Goal: Task Accomplishment & Management: Manage account settings

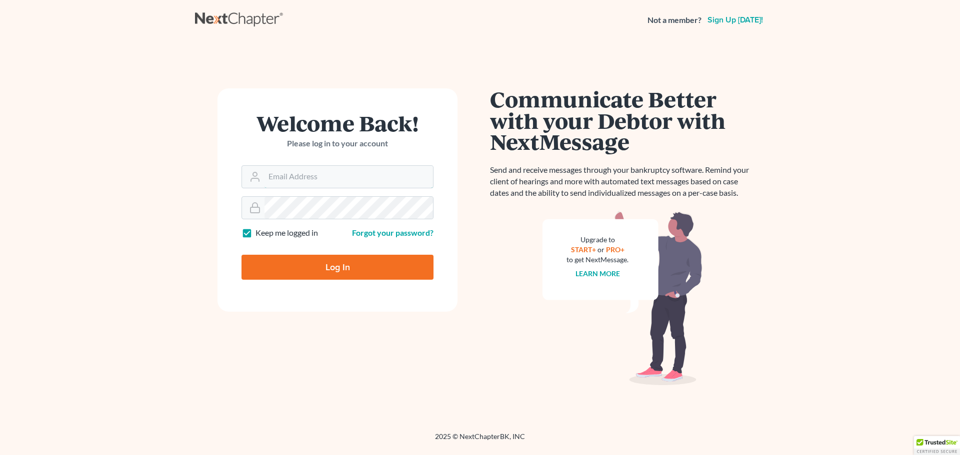
type input "[EMAIL_ADDRESS][DOMAIN_NAME]"
click at [330, 262] on input "Log In" at bounding box center [337, 267] width 192 height 25
type input "Thinking..."
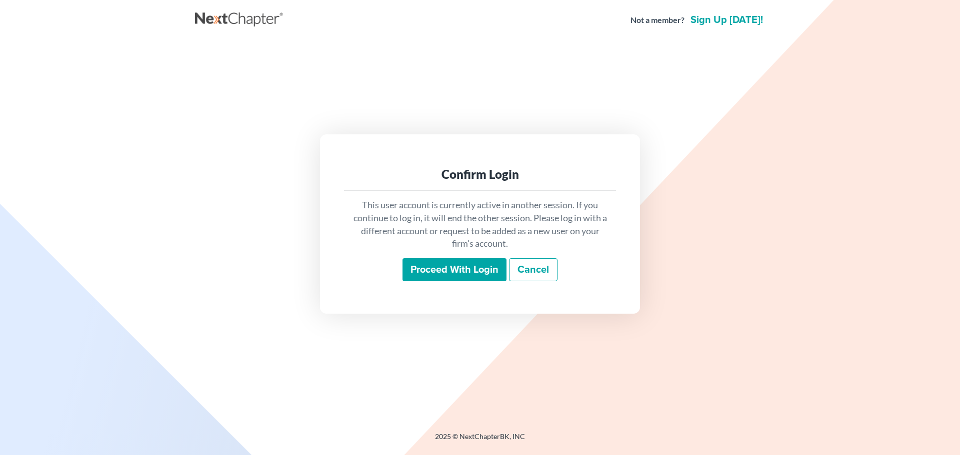
click at [454, 261] on input "Proceed with login" at bounding box center [454, 269] width 104 height 23
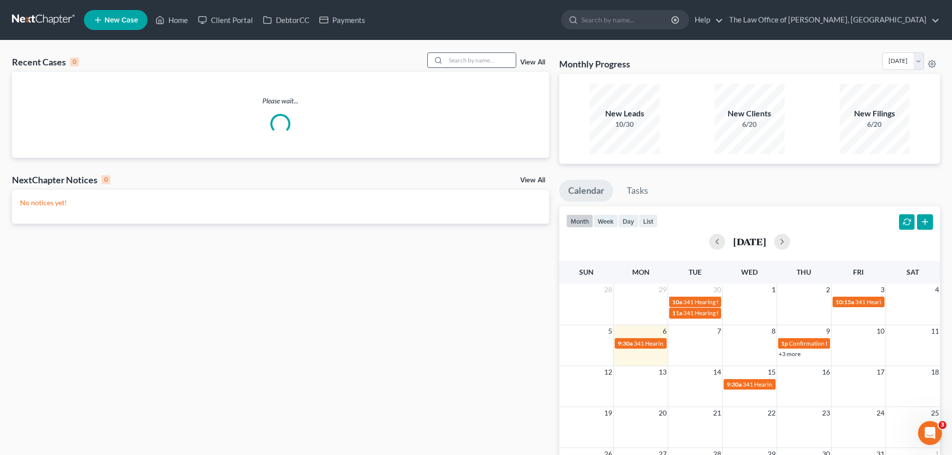
click at [497, 60] on input "search" at bounding box center [481, 60] width 70 height 14
paste input "Castracani"
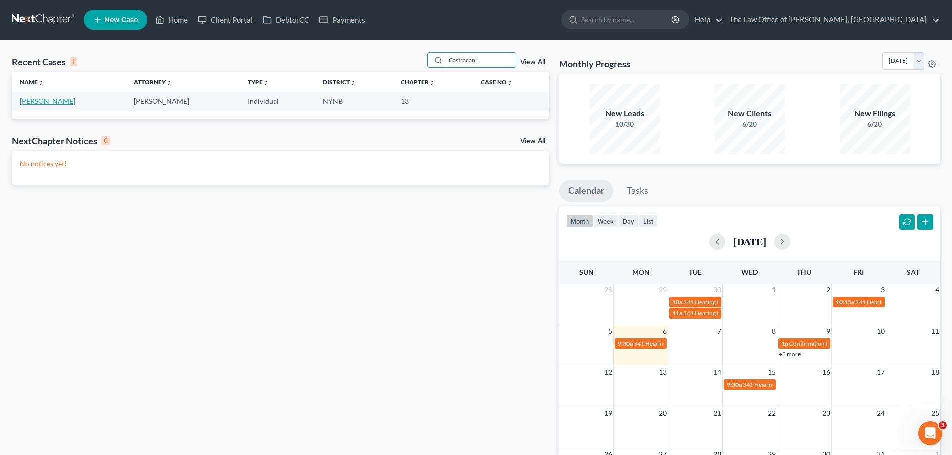
type input "Castracani"
click at [51, 99] on link "[PERSON_NAME]" at bounding box center [47, 101] width 55 height 8
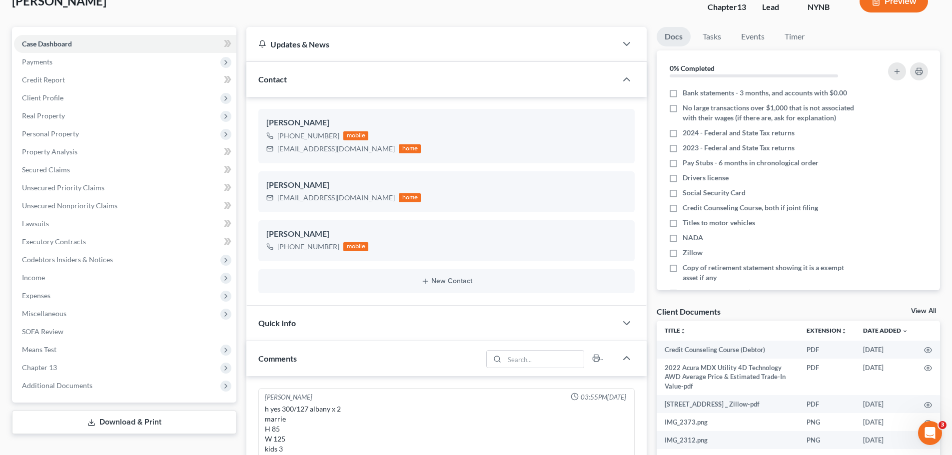
scroll to position [250, 0]
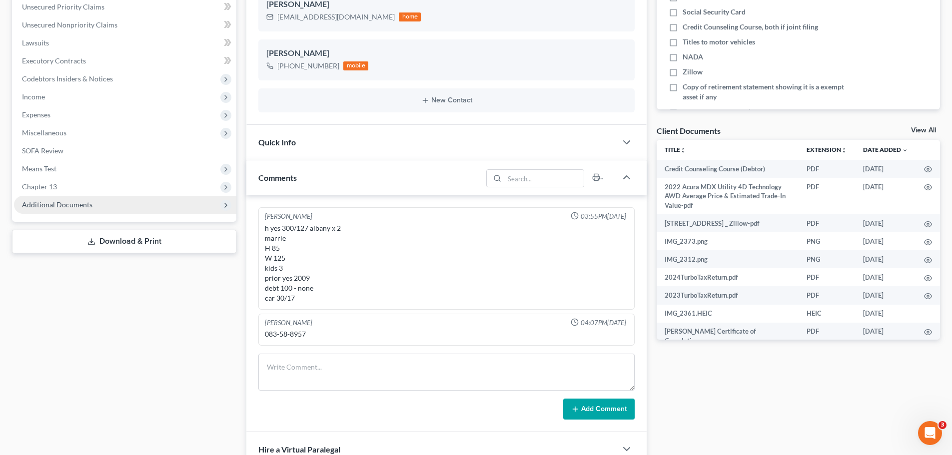
click at [102, 204] on span "Additional Documents" at bounding box center [125, 205] width 222 height 18
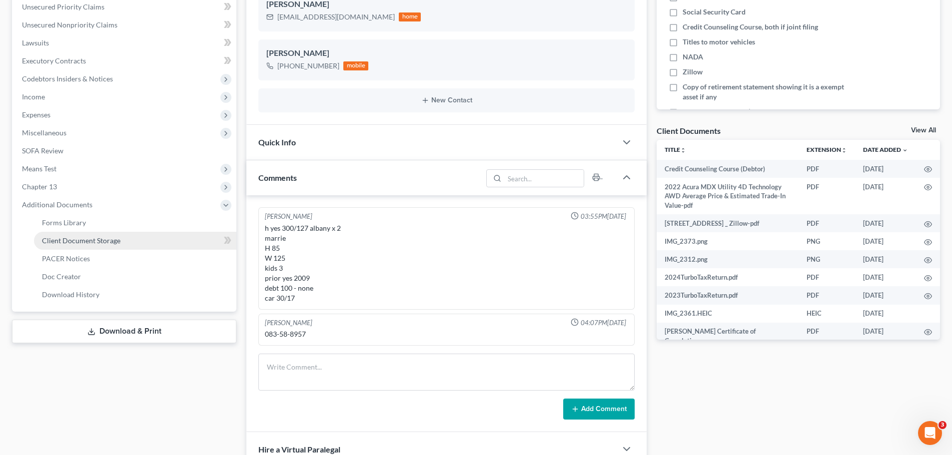
click at [168, 244] on link "Client Document Storage" at bounding box center [135, 241] width 202 height 18
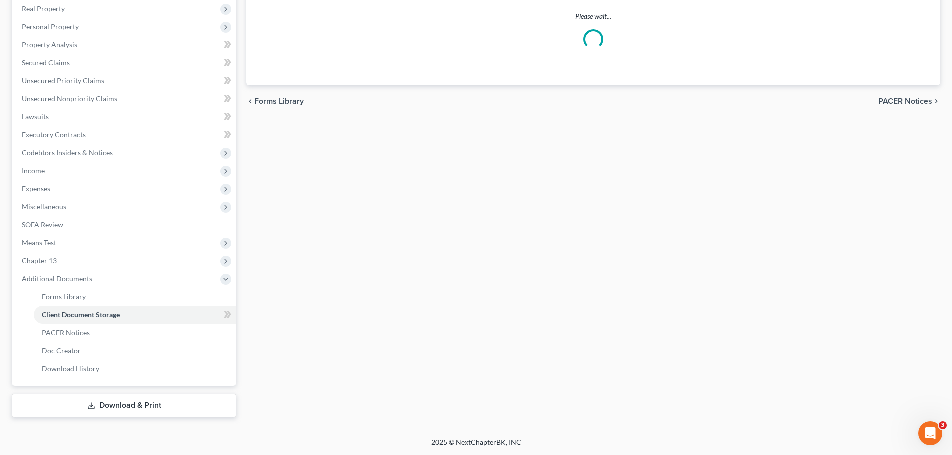
scroll to position [49, 0]
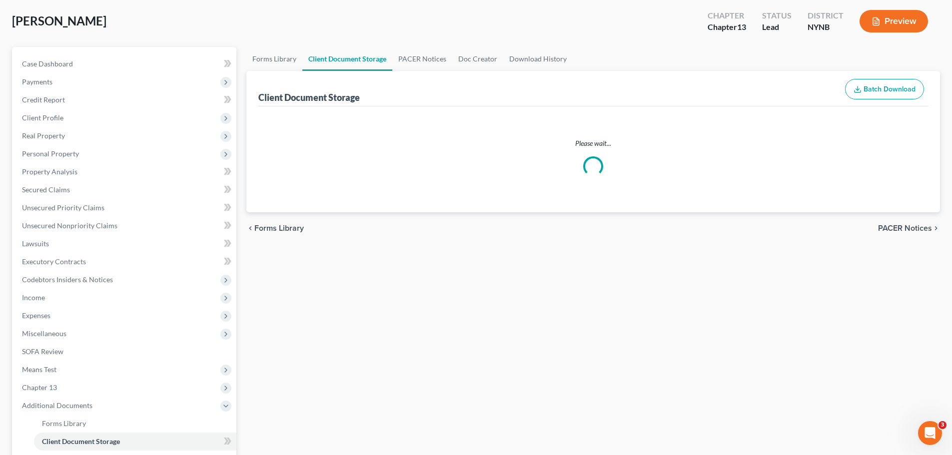
select select "1"
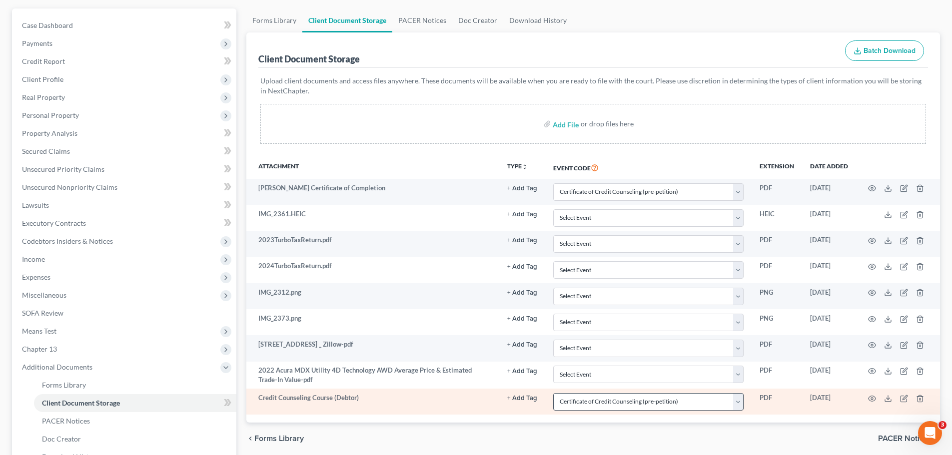
scroll to position [176, 0]
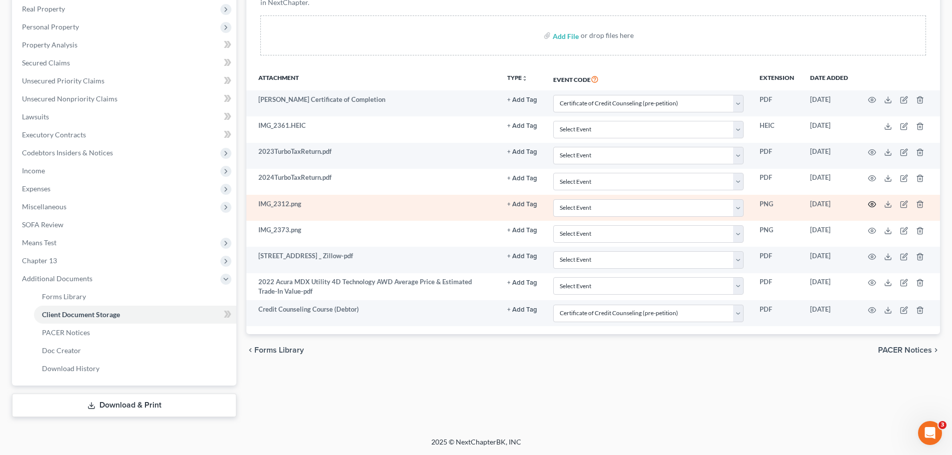
click at [871, 205] on icon "button" at bounding box center [872, 204] width 8 height 8
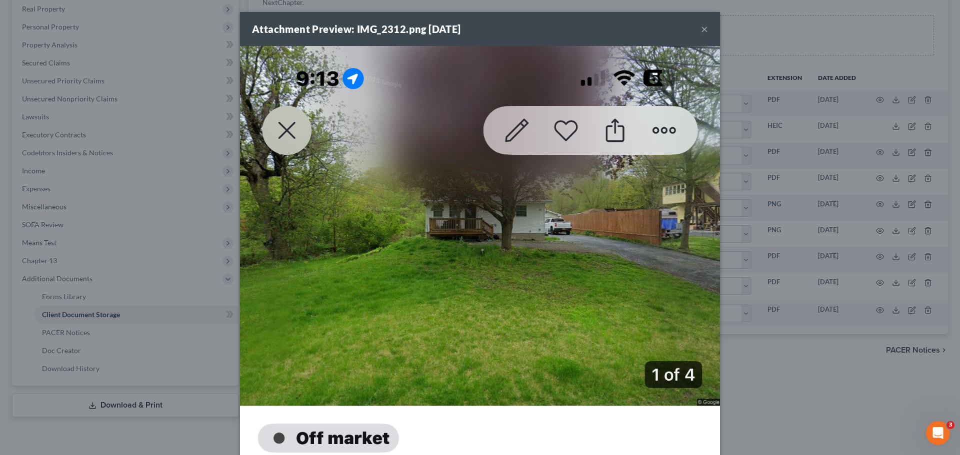
click at [694, 25] on div "Attachment Preview: IMG_2312.png 09/29/2025 ×" at bounding box center [480, 29] width 480 height 34
click at [711, 35] on div "Attachment Preview: IMG_2312.png 09/29/2025 ×" at bounding box center [480, 29] width 480 height 34
click at [705, 26] on div "Attachment Preview: IMG_2312.png 09/29/2025 ×" at bounding box center [480, 29] width 480 height 34
click at [704, 27] on button "×" at bounding box center [704, 29] width 7 height 12
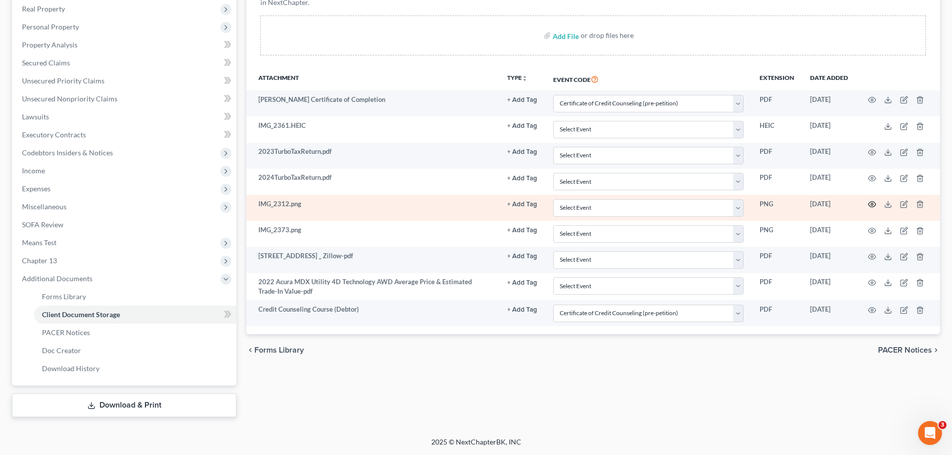
click at [870, 204] on icon "button" at bounding box center [872, 204] width 8 height 8
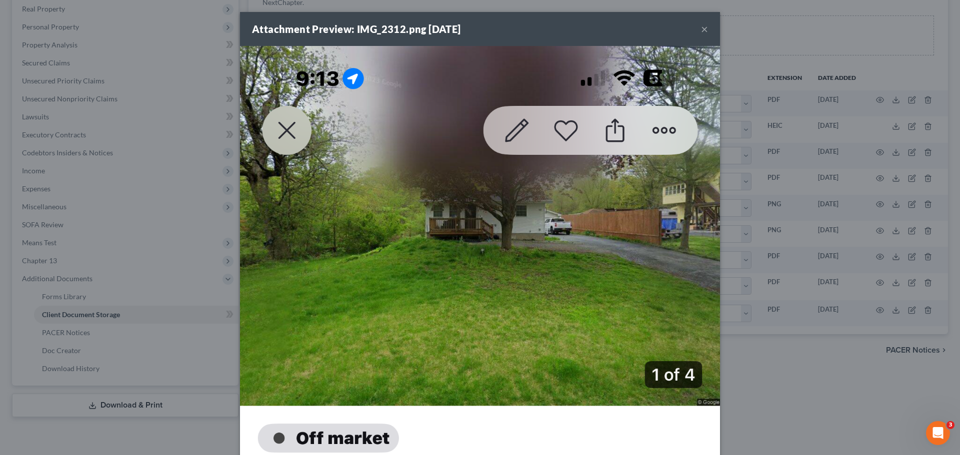
drag, startPoint x: 818, startPoint y: 132, endPoint x: 755, endPoint y: 107, distance: 68.4
click at [818, 132] on div "Attachment Preview: IMG_2312.png 09/29/2025 × Download" at bounding box center [480, 227] width 960 height 455
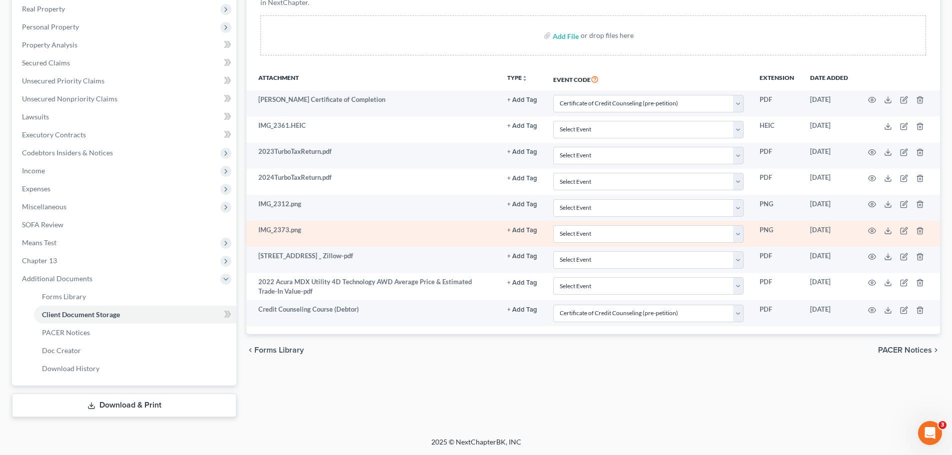
click at [877, 229] on td at bounding box center [898, 234] width 84 height 26
click at [873, 229] on icon "button" at bounding box center [872, 231] width 8 height 8
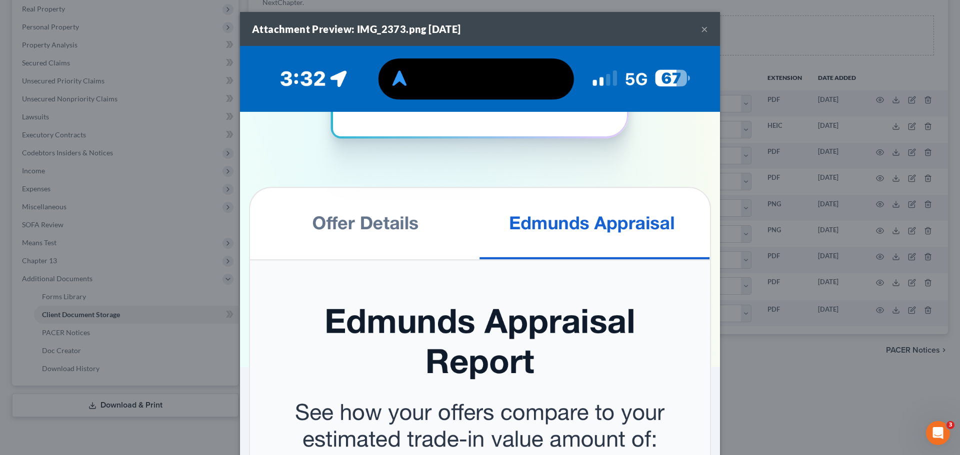
click at [789, 164] on div "Attachment Preview: IMG_2373.png 09/29/2025 × Download" at bounding box center [480, 227] width 960 height 455
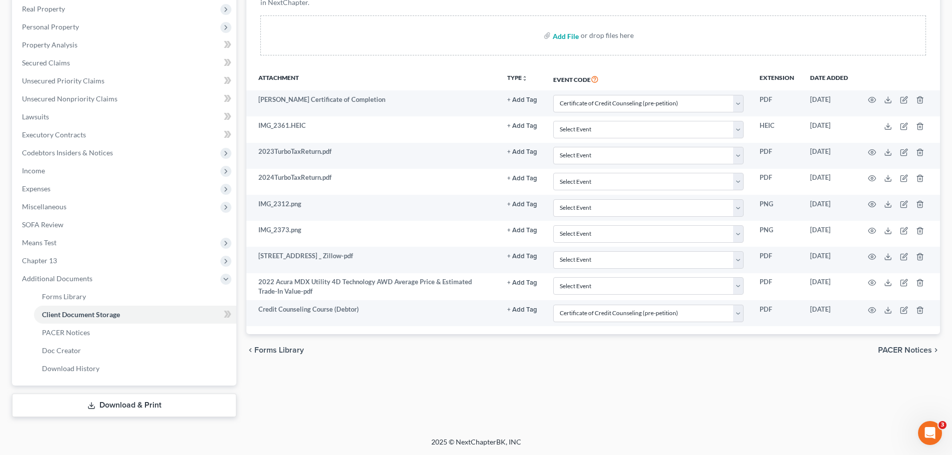
select select "1"
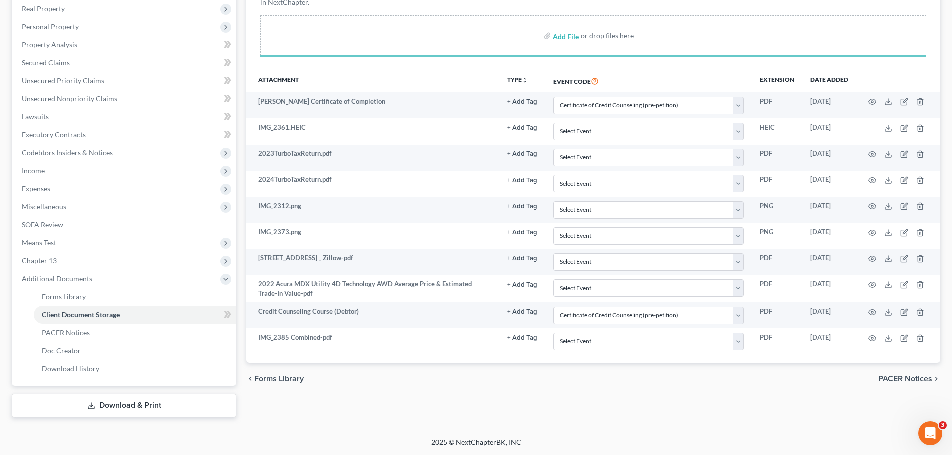
select select "1"
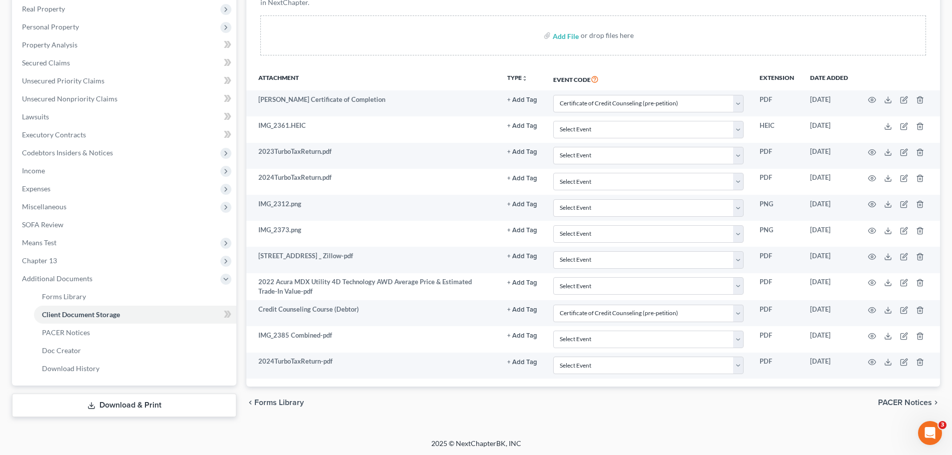
select select "1"
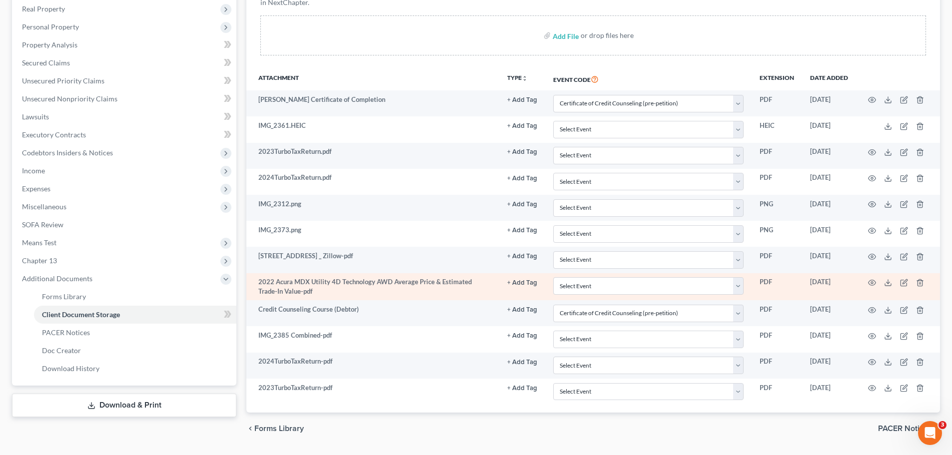
scroll to position [200, 0]
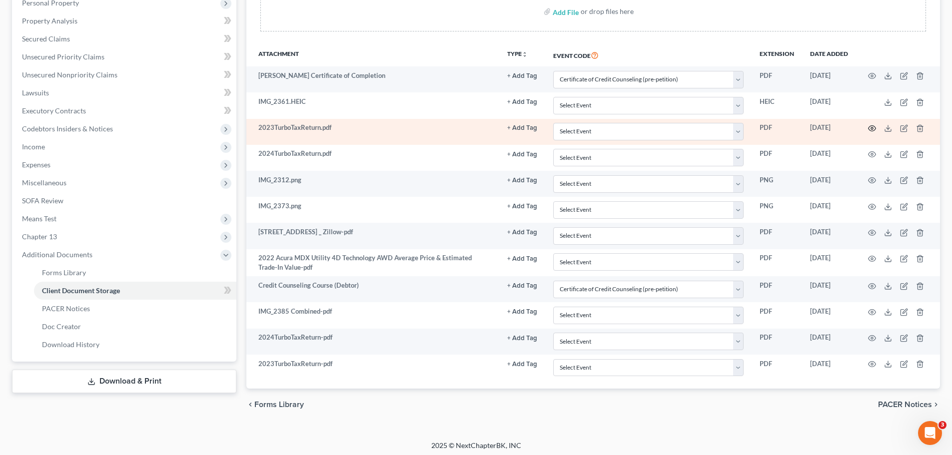
click at [872, 127] on icon "button" at bounding box center [872, 128] width 8 height 8
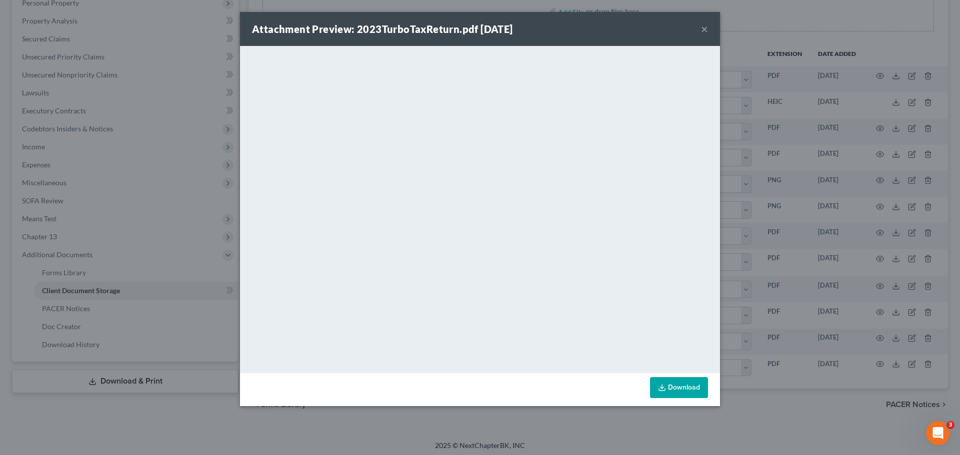
click at [748, 93] on div "Attachment Preview: 2023TurboTaxReturn.pdf 09/29/2025 × <object ng-attr-data='h…" at bounding box center [480, 227] width 960 height 455
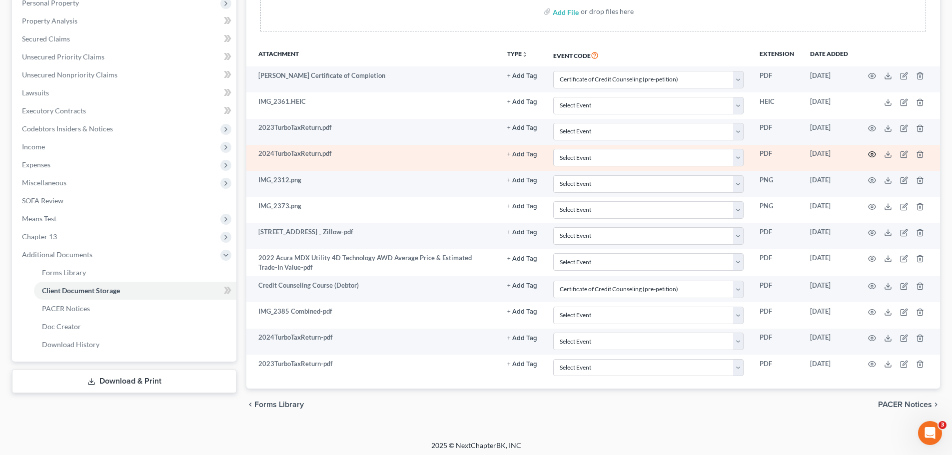
click at [873, 157] on icon "button" at bounding box center [872, 154] width 7 height 5
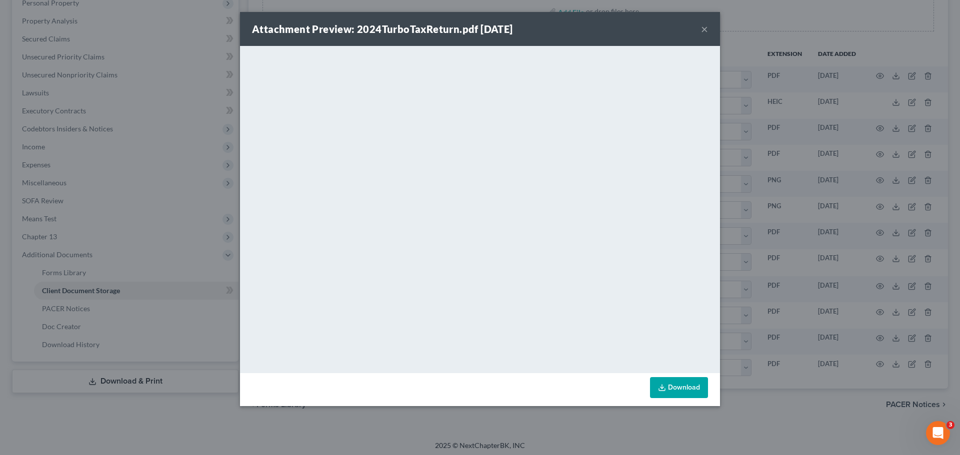
click at [836, 251] on div "Attachment Preview: 2024TurboTaxReturn.pdf 09/29/2025 × <object ng-attr-data='h…" at bounding box center [480, 227] width 960 height 455
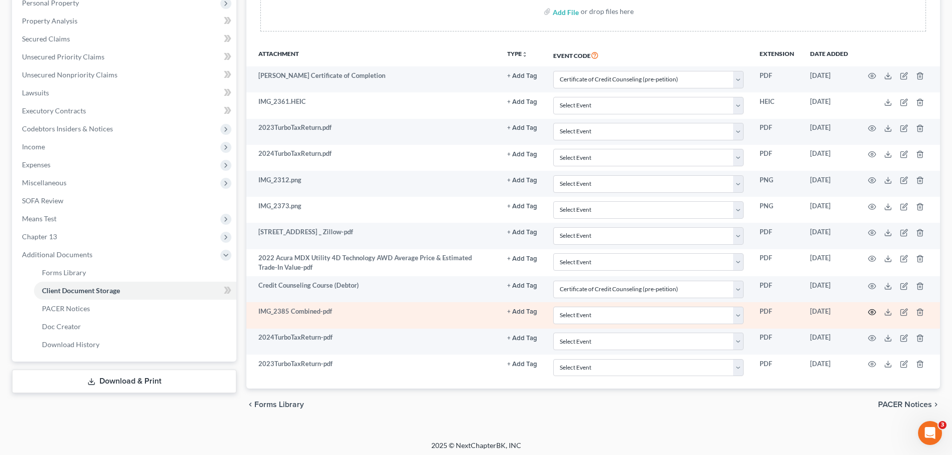
click at [870, 311] on icon "button" at bounding box center [872, 312] width 8 height 8
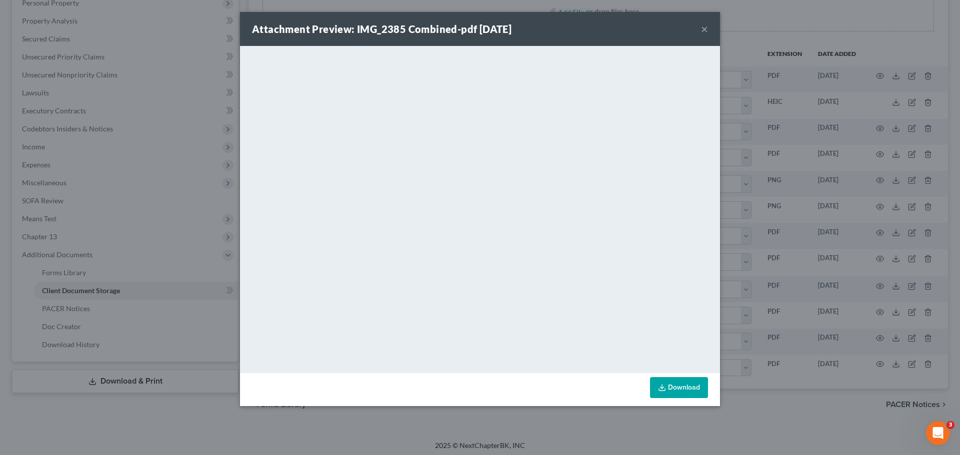
click at [760, 211] on div "Attachment Preview: IMG_2385 Combined-pdf 10/06/2025 × <object ng-attr-data='ht…" at bounding box center [480, 227] width 960 height 455
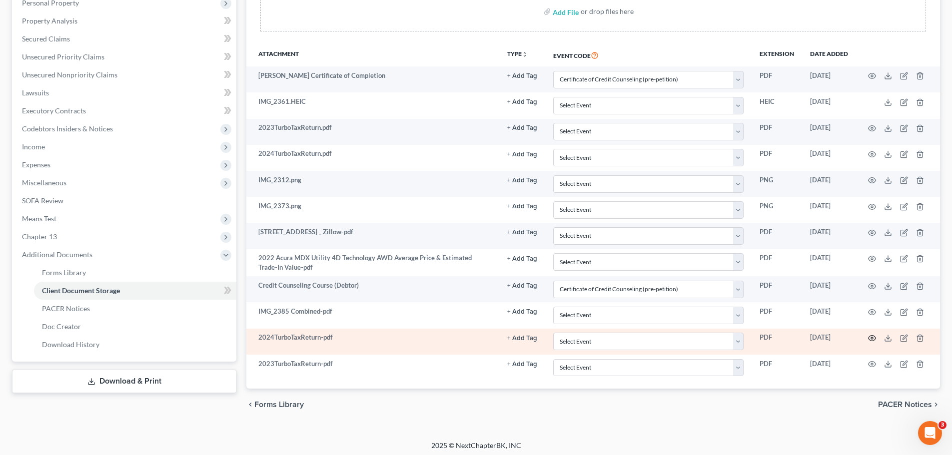
click at [874, 336] on icon "button" at bounding box center [872, 338] width 7 height 5
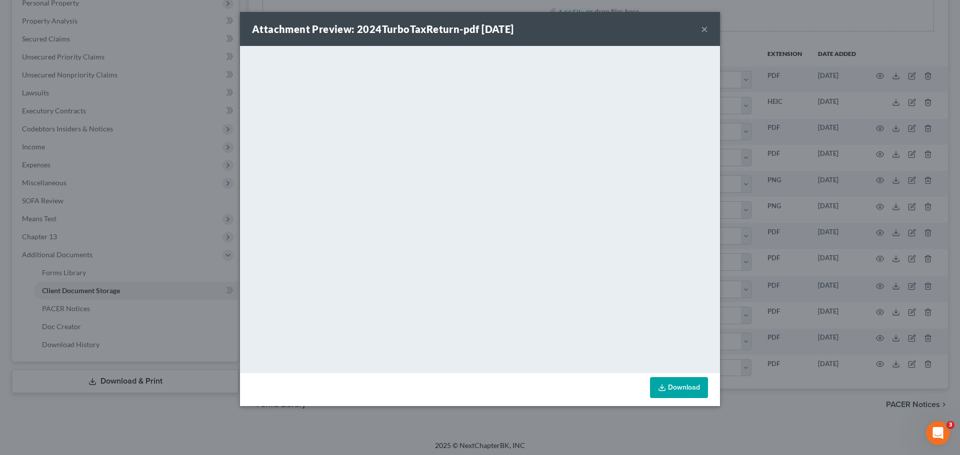
click at [835, 240] on div "Attachment Preview: 2024TurboTaxReturn-pdf 10/06/2025 × <object ng-attr-data='h…" at bounding box center [480, 227] width 960 height 455
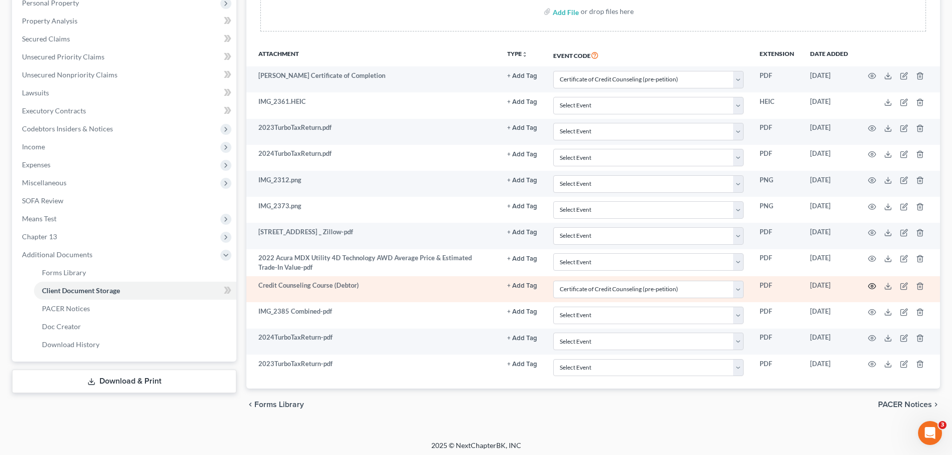
click at [872, 286] on icon "button" at bounding box center [872, 286] width 8 height 8
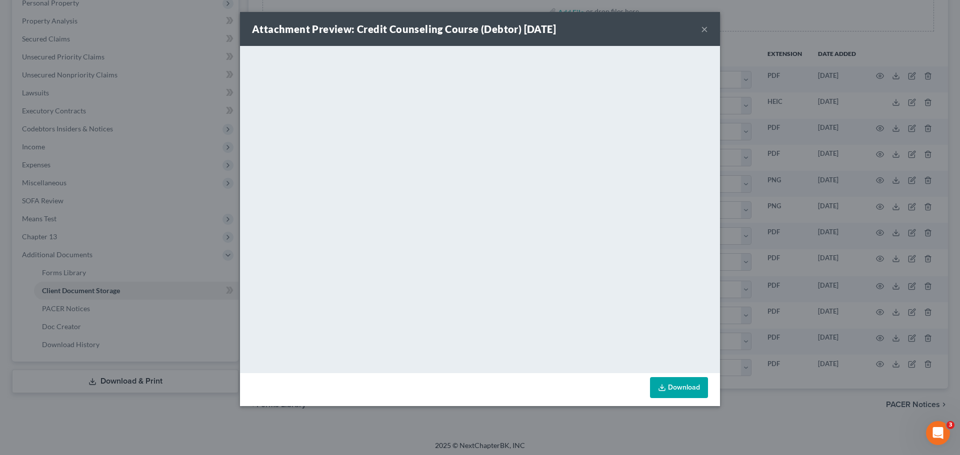
click at [837, 275] on div "Attachment Preview: Credit Counseling Course (Debtor) 09/30/2025 × <object ng-a…" at bounding box center [480, 227] width 960 height 455
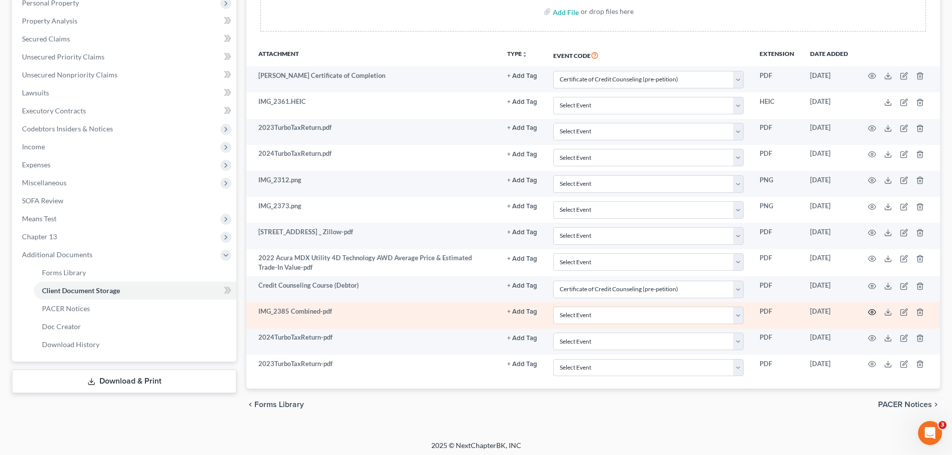
click at [874, 310] on icon "button" at bounding box center [872, 312] width 7 height 5
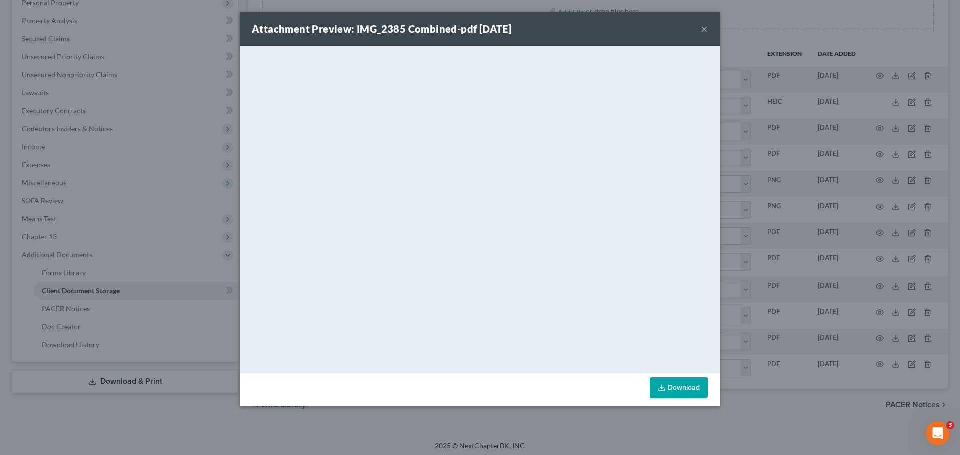
click at [745, 231] on div "Attachment Preview: IMG_2385 Combined-pdf 10/06/2025 × <object ng-attr-data='ht…" at bounding box center [480, 227] width 960 height 455
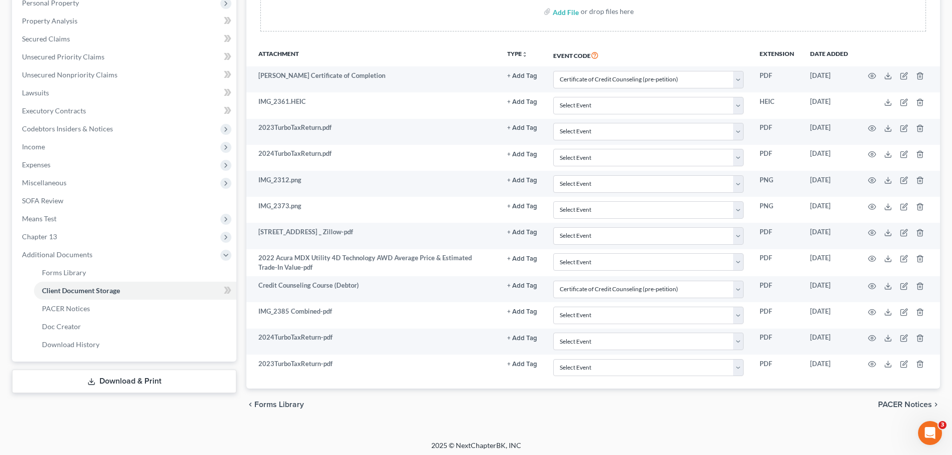
scroll to position [0, 0]
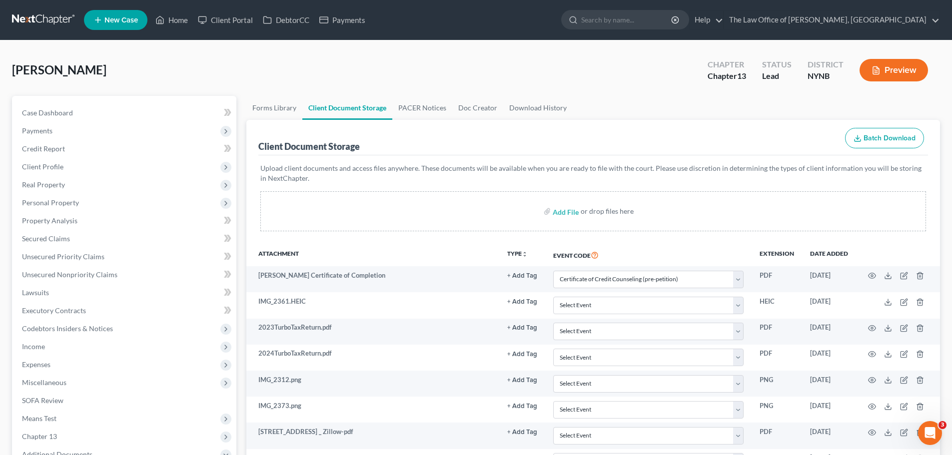
click at [55, 25] on link at bounding box center [44, 20] width 64 height 18
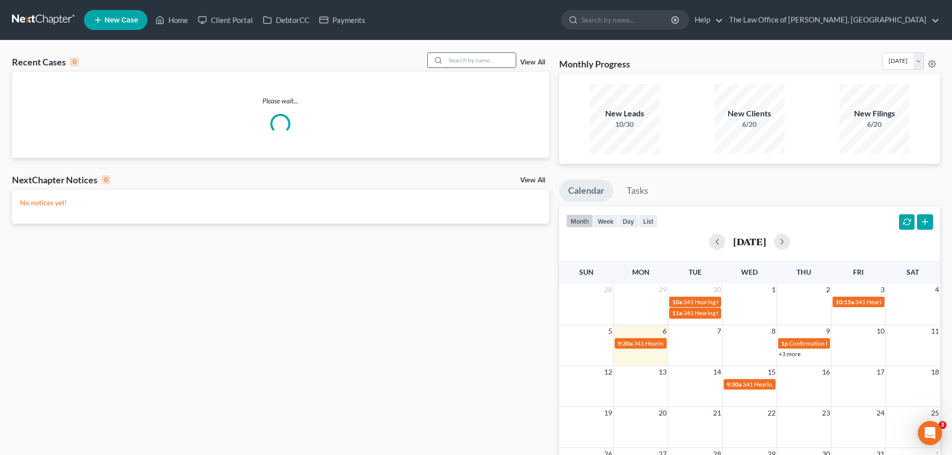
click at [489, 64] on input "search" at bounding box center [481, 60] width 70 height 14
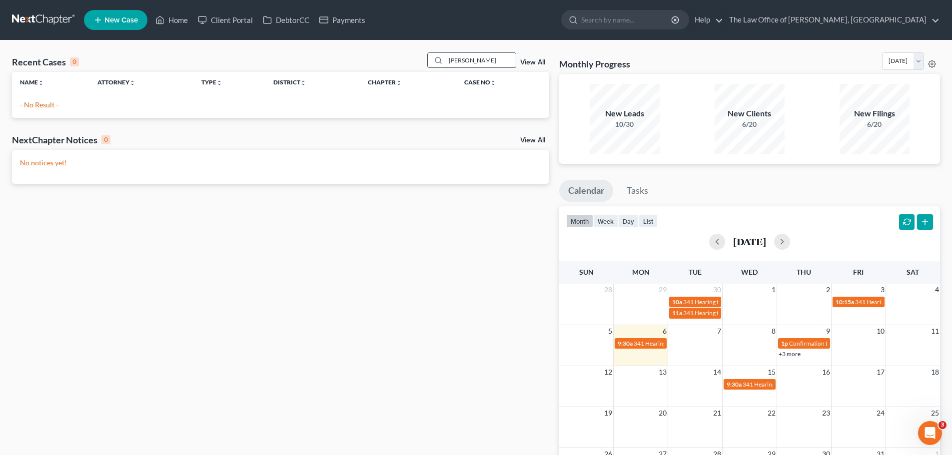
click at [457, 58] on input "[PERSON_NAME]" at bounding box center [481, 60] width 70 height 14
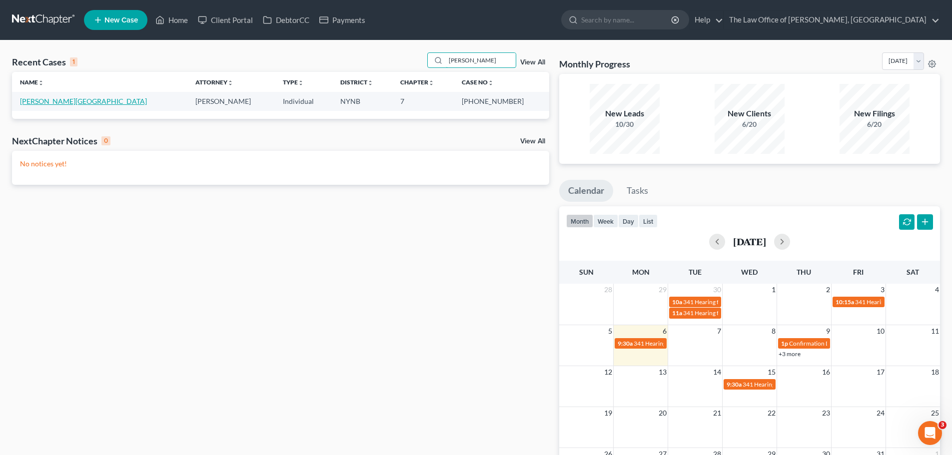
type input "[PERSON_NAME]"
click at [54, 99] on link "[PERSON_NAME][GEOGRAPHIC_DATA]" at bounding box center [83, 101] width 127 height 8
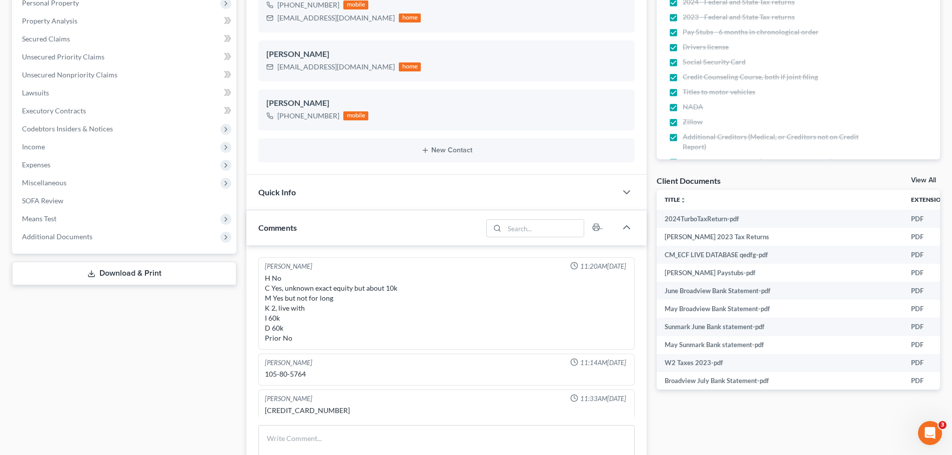
scroll to position [45, 0]
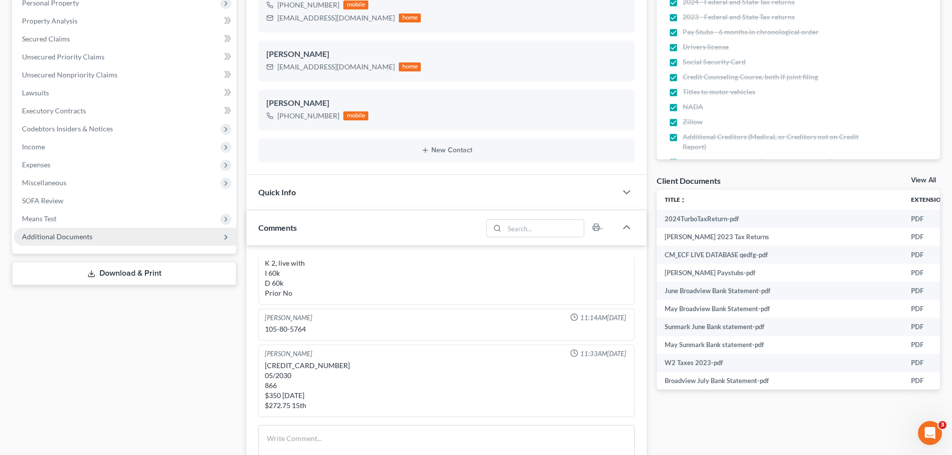
click at [93, 231] on span "Additional Documents" at bounding box center [125, 237] width 222 height 18
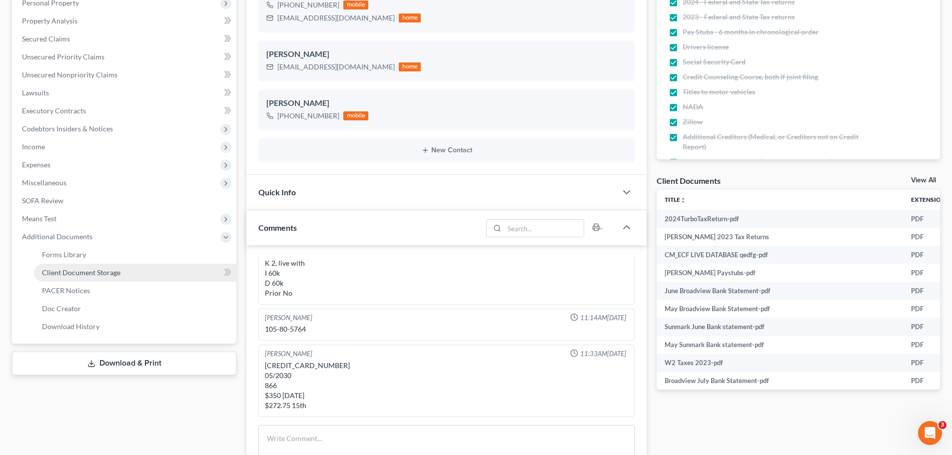
click at [133, 267] on link "Client Document Storage" at bounding box center [135, 273] width 202 height 18
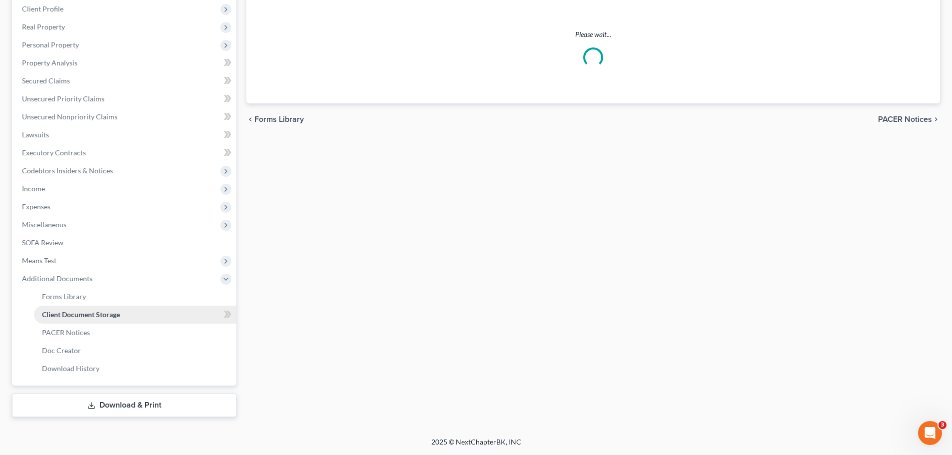
scroll to position [53, 0]
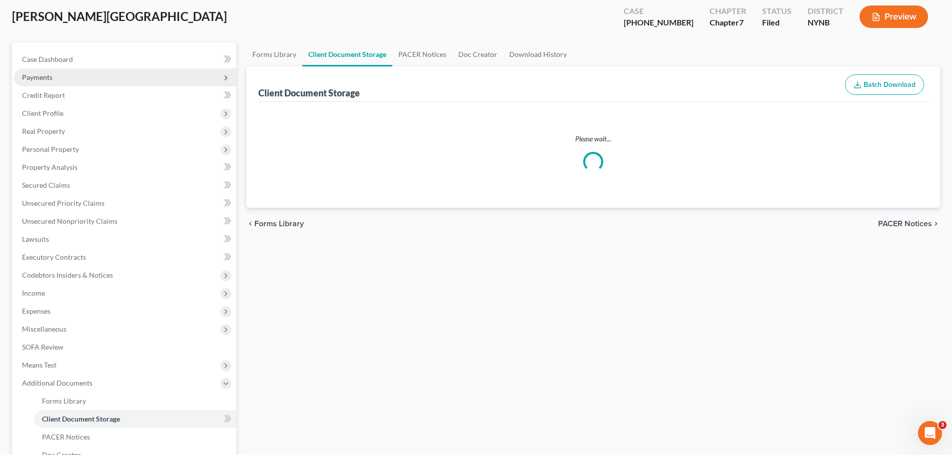
click at [68, 86] on span "Payments" at bounding box center [125, 77] width 222 height 18
select select "1"
select select "5"
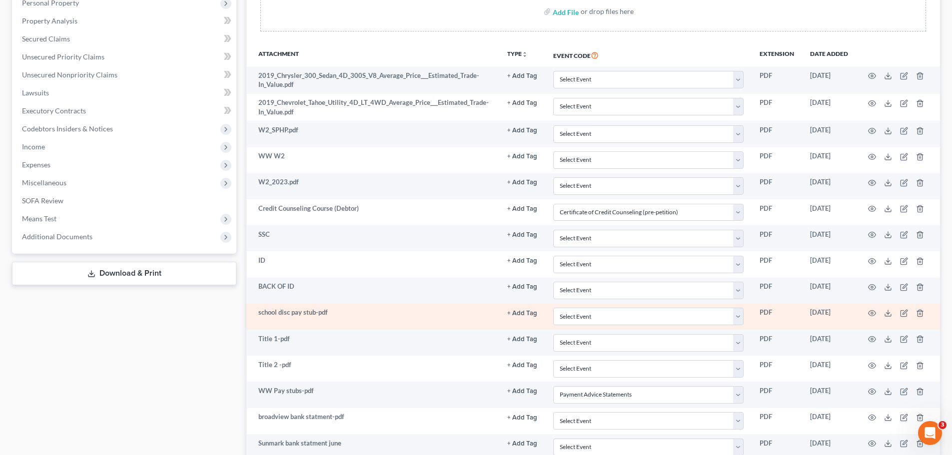
scroll to position [300, 0]
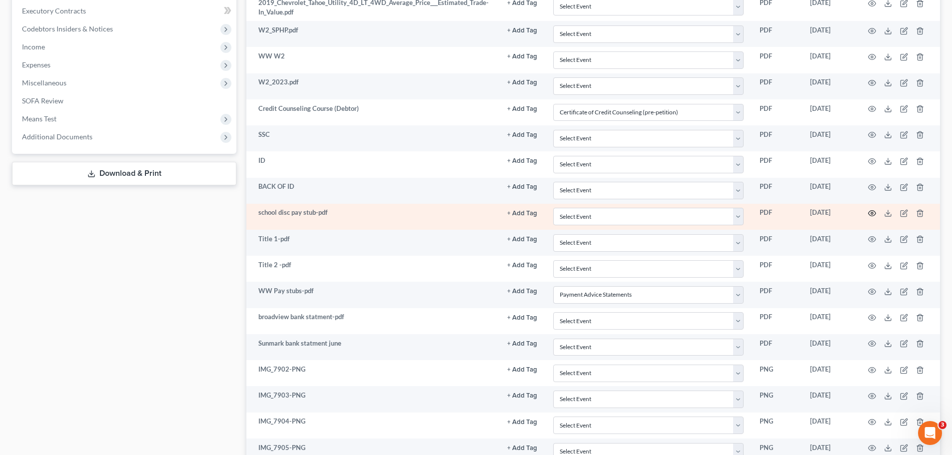
click at [871, 215] on icon "button" at bounding box center [872, 213] width 8 height 8
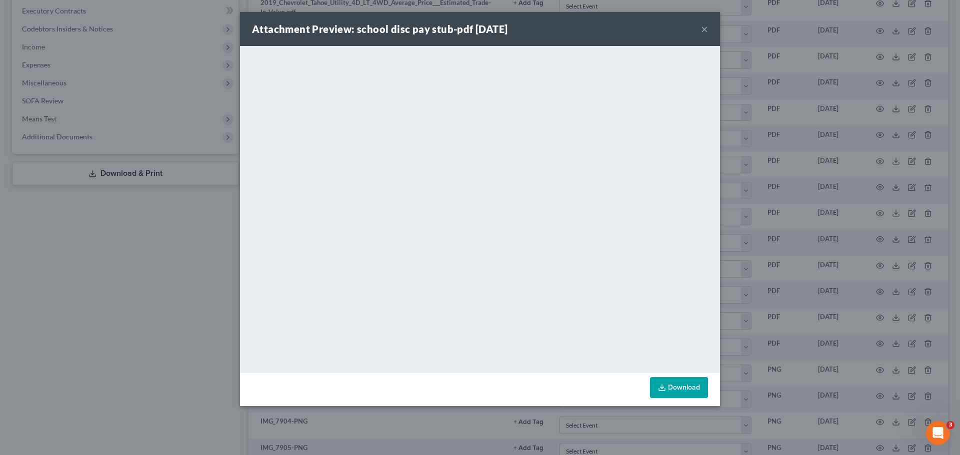
click at [706, 27] on button "×" at bounding box center [704, 29] width 7 height 12
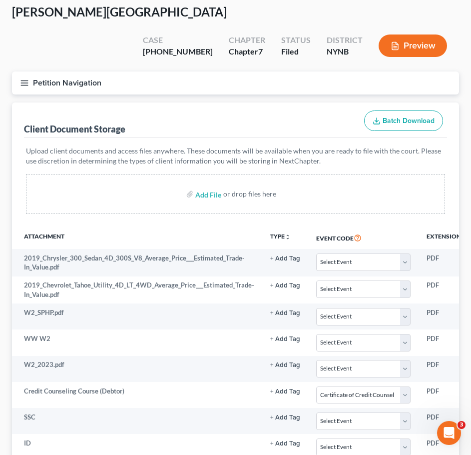
scroll to position [0, 0]
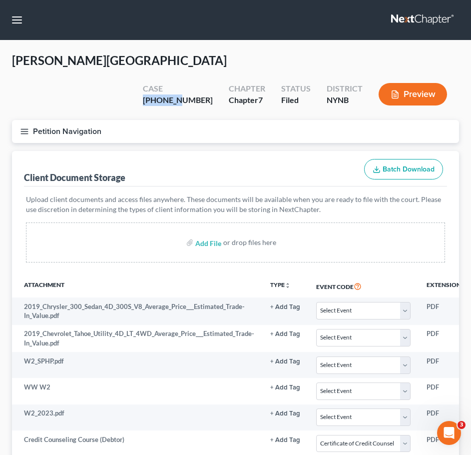
drag, startPoint x: 205, startPoint y: 76, endPoint x: 158, endPoint y: 76, distance: 47.0
click at [158, 76] on div "[PERSON_NAME] Upgraded Case [PHONE_NUMBER] Chapter Chapter 7 Status [GEOGRAPHIC…" at bounding box center [235, 85] width 447 height 67
copy div "25-11019"
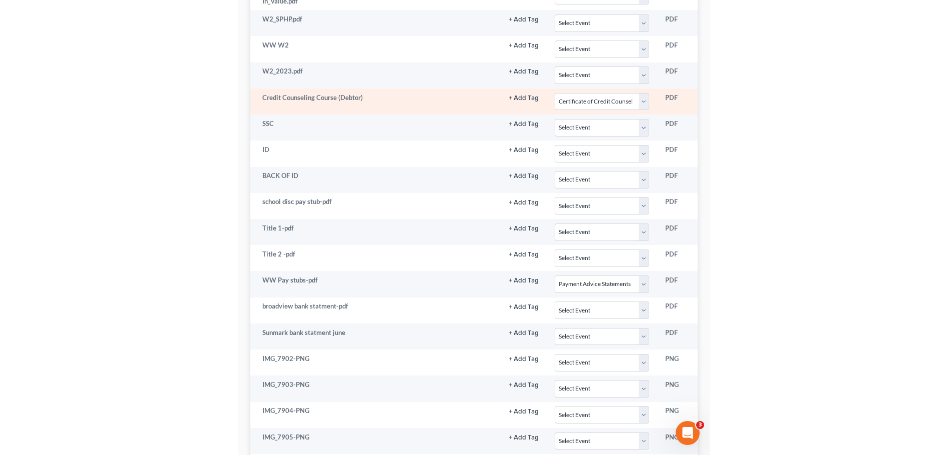
scroll to position [192, 0]
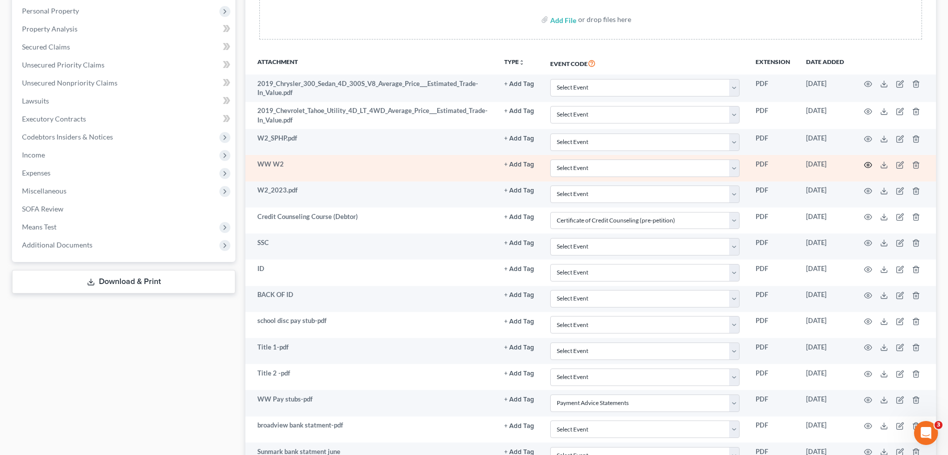
click at [869, 166] on icon "button" at bounding box center [868, 165] width 8 height 8
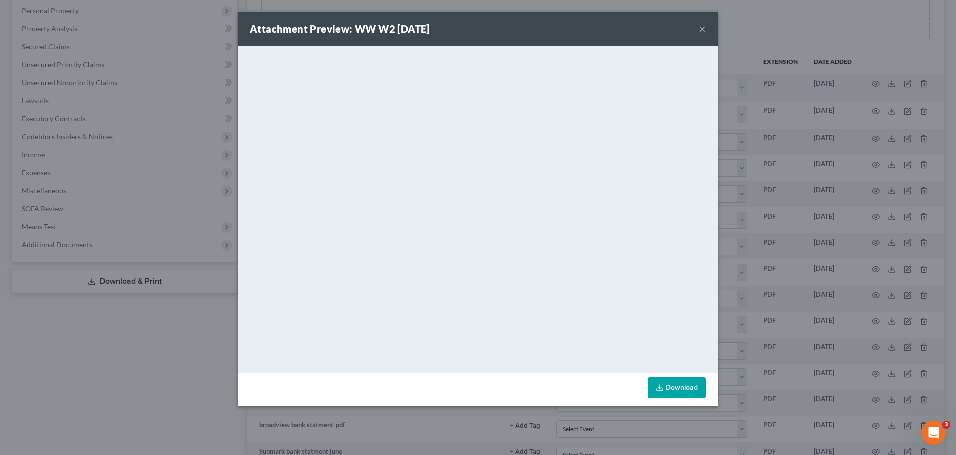
click at [702, 28] on button "×" at bounding box center [702, 29] width 7 height 12
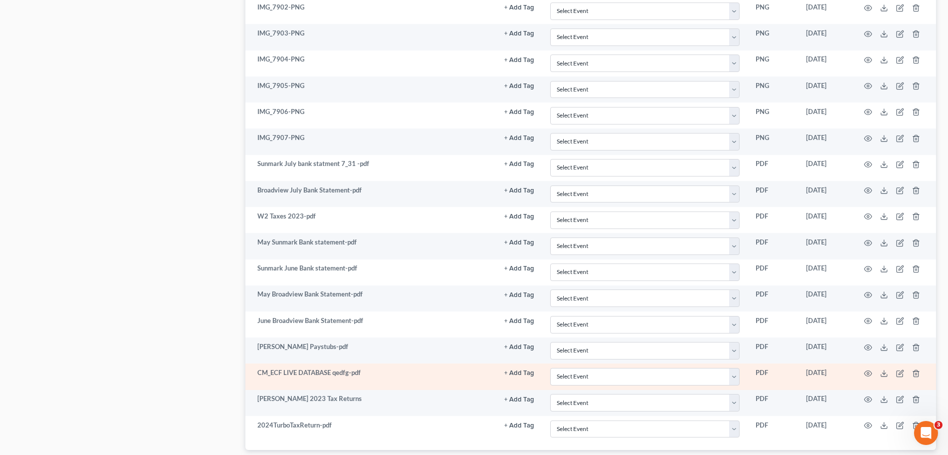
scroll to position [692, 0]
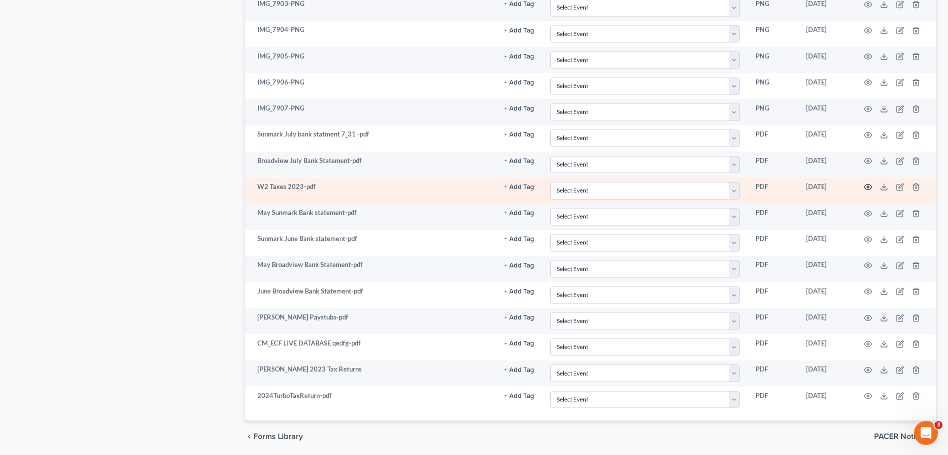
click at [867, 183] on icon "button" at bounding box center [868, 187] width 8 height 8
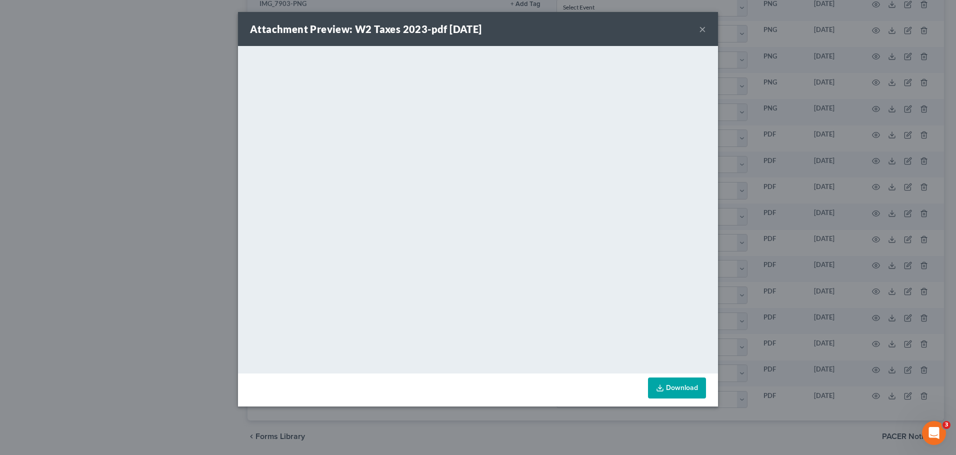
click at [697, 26] on div "Attachment Preview: W2 Taxes 2023-pdf [DATE] ×" at bounding box center [478, 29] width 480 height 34
click at [704, 25] on button "×" at bounding box center [702, 29] width 7 height 12
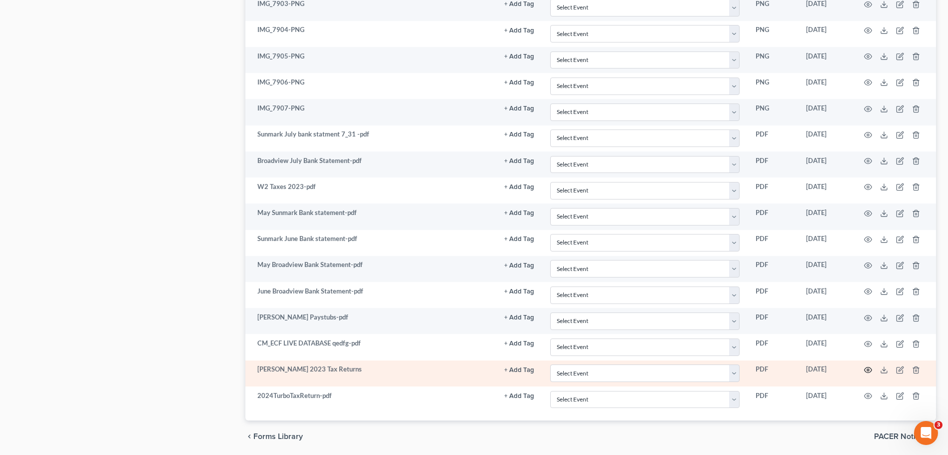
click at [865, 368] on icon "button" at bounding box center [868, 370] width 8 height 8
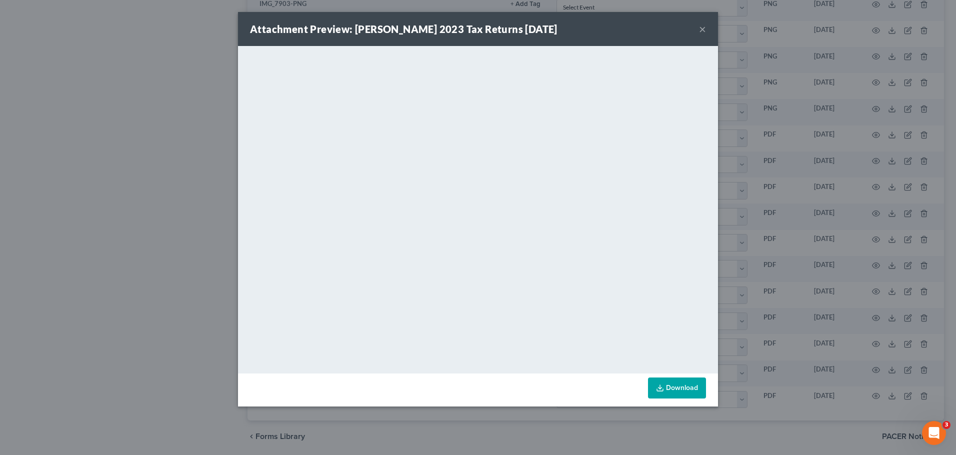
click at [844, 186] on div "Attachment Preview: [PERSON_NAME] 2023 Tax Returns [DATE] × <object ng-attr-dat…" at bounding box center [478, 227] width 956 height 455
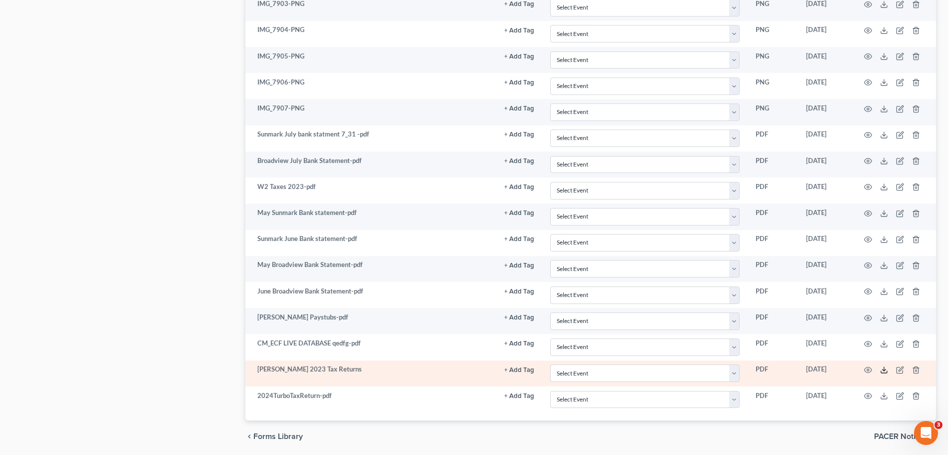
click at [884, 369] on icon at bounding box center [884, 370] width 8 height 8
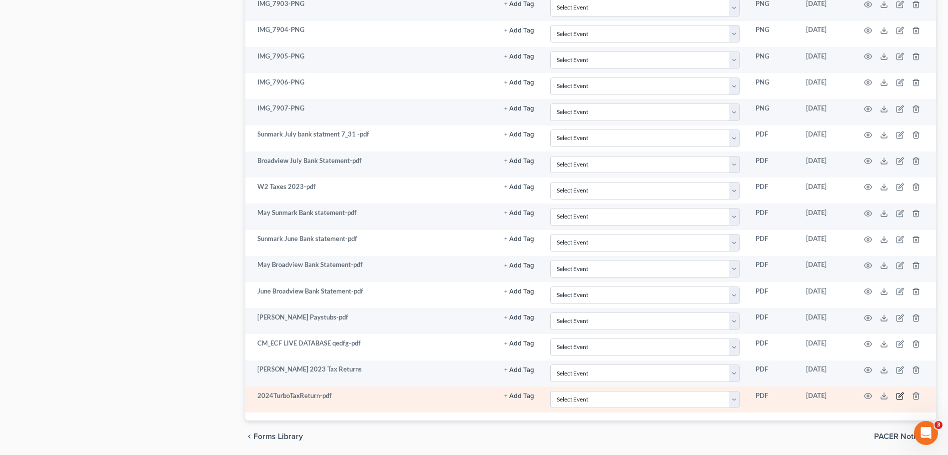
click at [902, 395] on icon "button" at bounding box center [901, 395] width 4 height 4
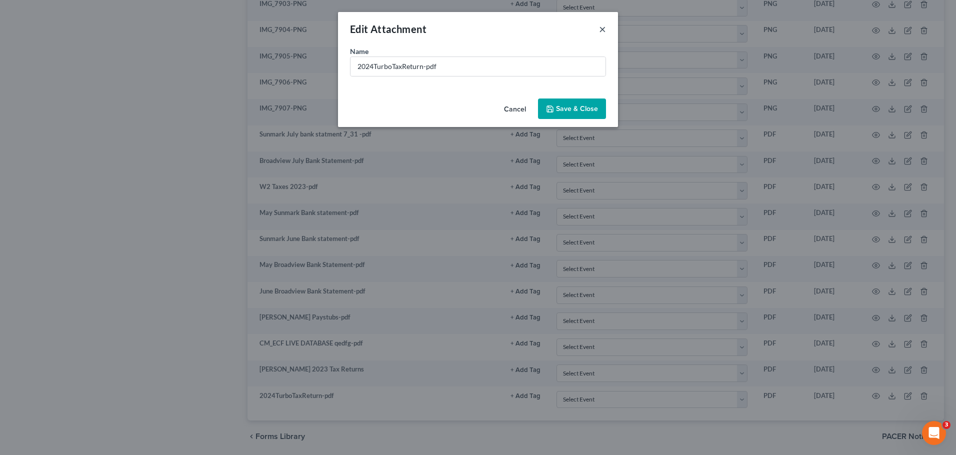
click at [600, 26] on button "×" at bounding box center [602, 29] width 7 height 12
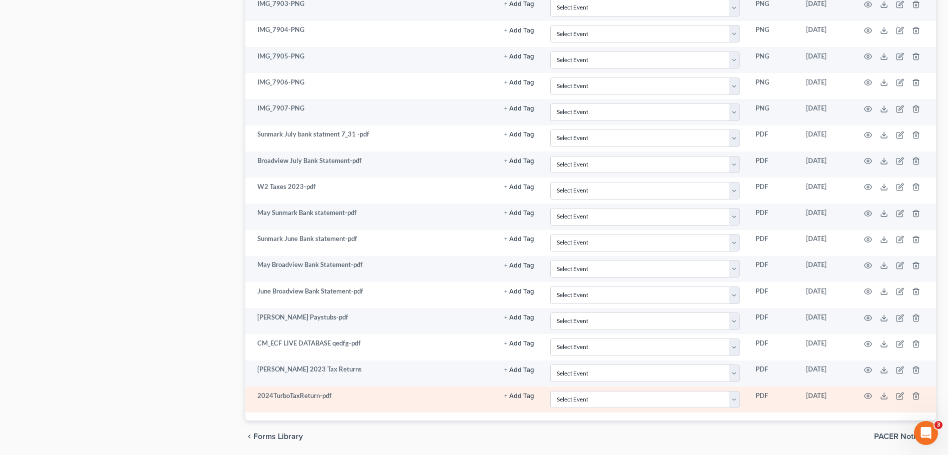
click at [298, 390] on td "2024TurboTaxReturn-pdf" at bounding box center [370, 399] width 250 height 26
click at [298, 392] on td "2024TurboTaxReturn-pdf" at bounding box center [370, 399] width 250 height 26
copy tr "2024TurboTaxReturn-pdf + Add Tag Select an option or create one 2019 Taxes 2020…"
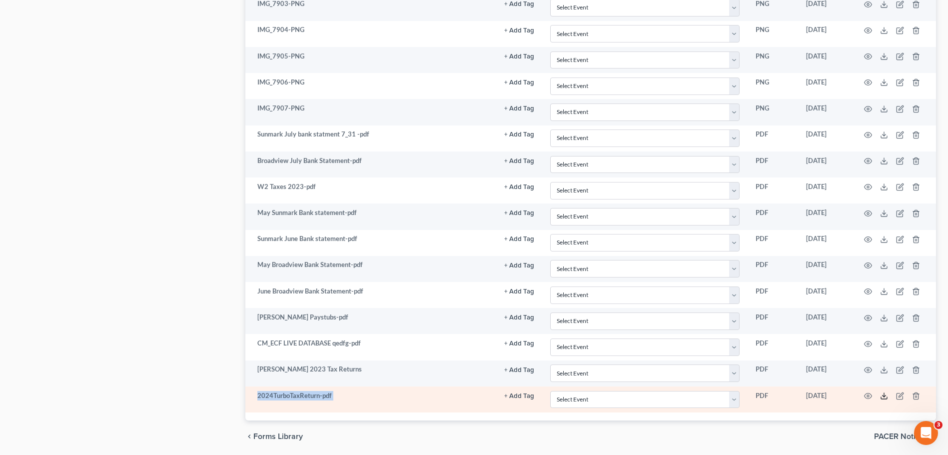
click at [884, 392] on icon at bounding box center [884, 396] width 8 height 8
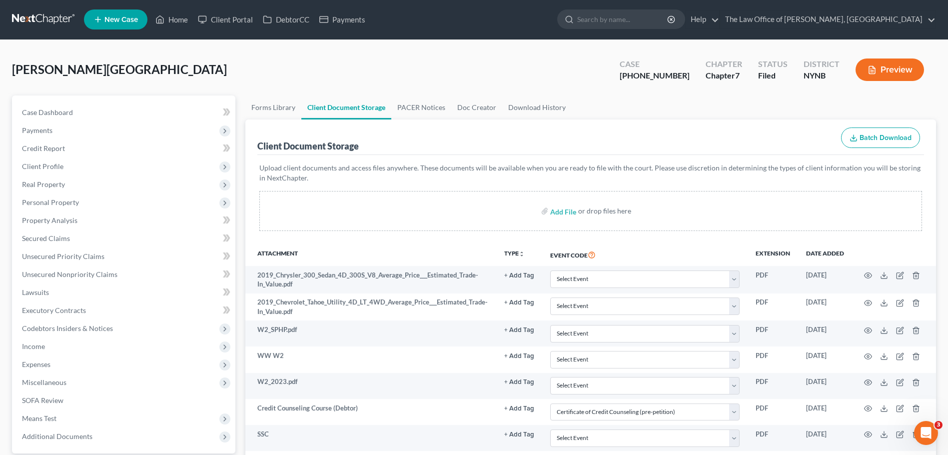
scroll to position [0, 0]
drag, startPoint x: 681, startPoint y: 77, endPoint x: 641, endPoint y: 78, distance: 40.0
click at [641, 78] on div "Case [PHONE_NUMBER]" at bounding box center [655, 70] width 86 height 29
copy div "25-11019"
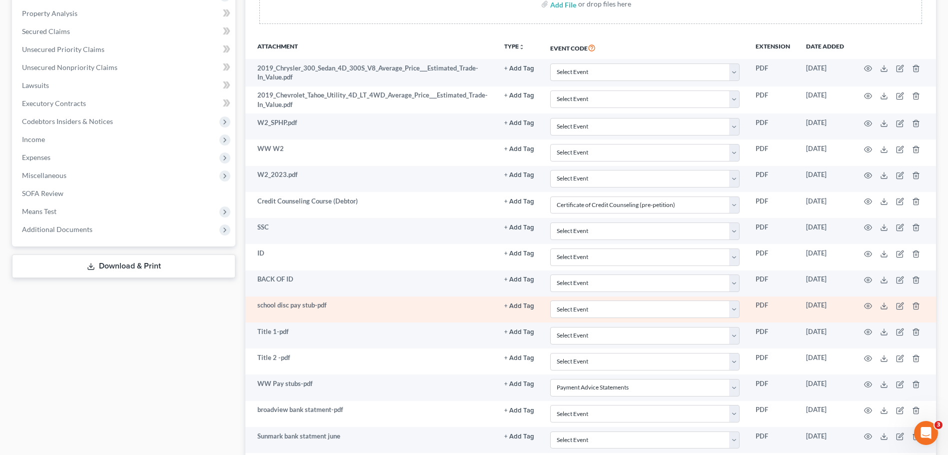
scroll to position [300, 0]
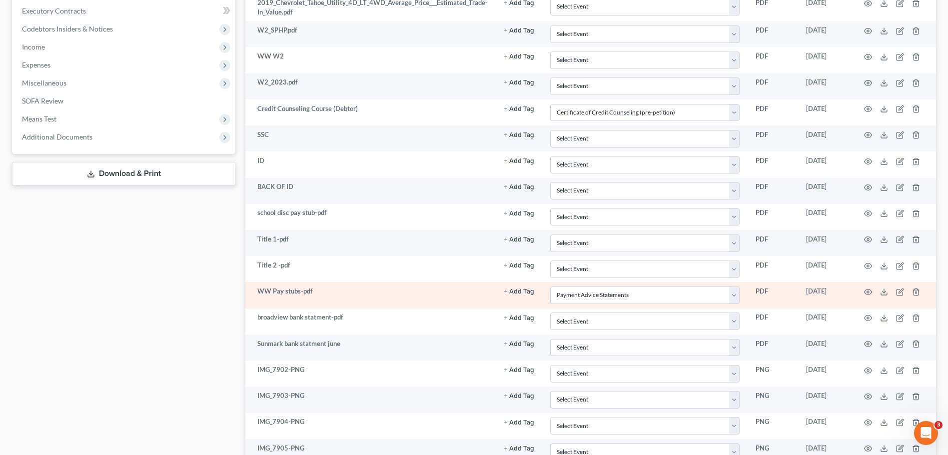
click at [872, 288] on td at bounding box center [894, 295] width 84 height 26
click at [868, 291] on circle "button" at bounding box center [868, 292] width 2 height 2
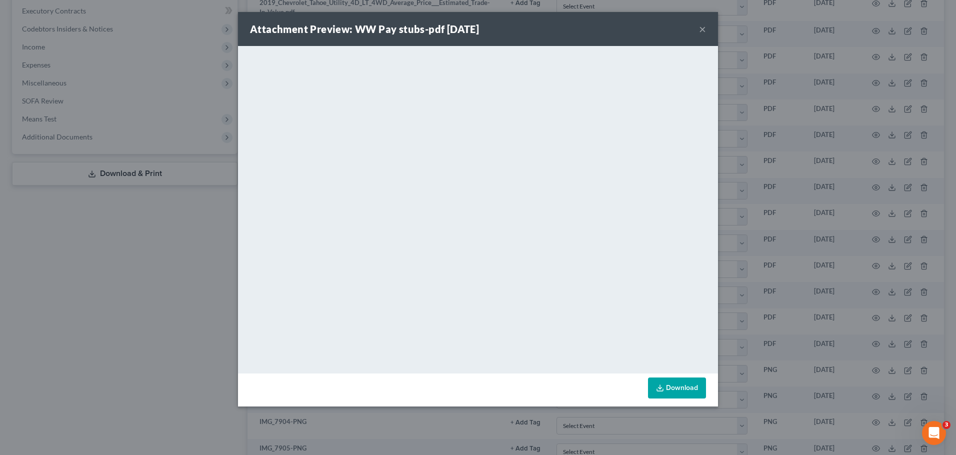
click at [689, 387] on link "Download" at bounding box center [677, 387] width 58 height 21
click at [697, 28] on div "Attachment Preview: WW Pay stubs-pdf [DATE] ×" at bounding box center [478, 29] width 480 height 34
click at [707, 29] on div "Attachment Preview: WW Pay stubs-pdf [DATE] ×" at bounding box center [478, 29] width 480 height 34
click at [705, 30] on button "×" at bounding box center [702, 29] width 7 height 12
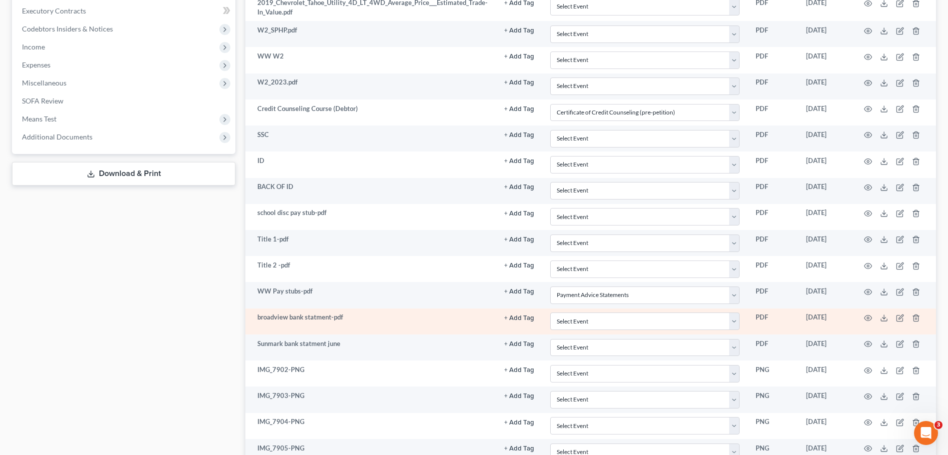
scroll to position [250, 0]
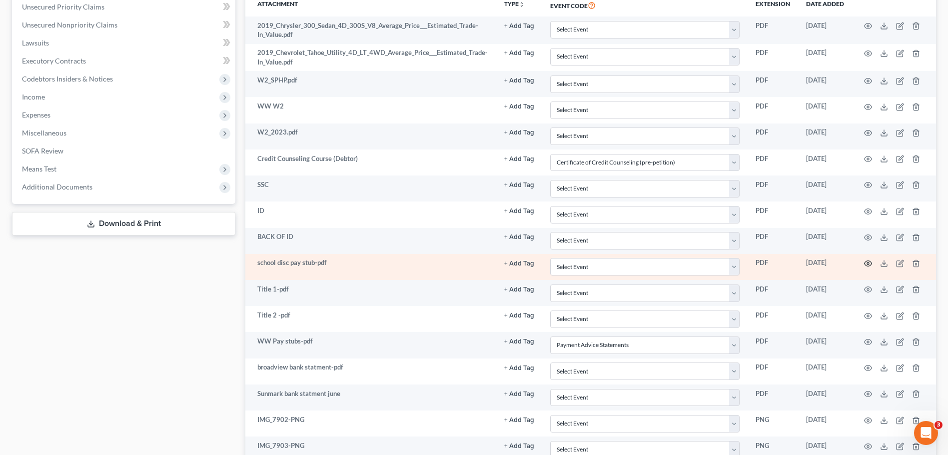
click at [870, 259] on icon "button" at bounding box center [868, 263] width 8 height 8
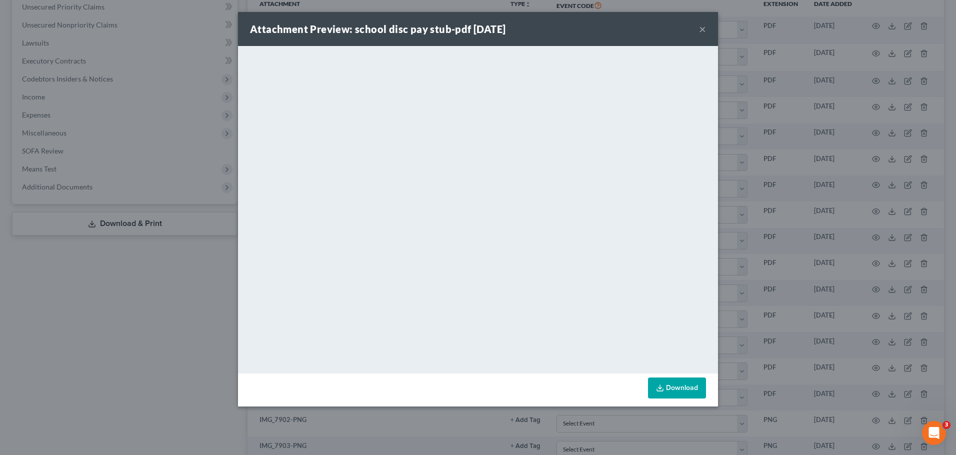
click at [697, 27] on div "Attachment Preview: school disc pay stub-pdf [DATE] ×" at bounding box center [478, 29] width 480 height 34
click at [699, 30] on button "×" at bounding box center [702, 29] width 7 height 12
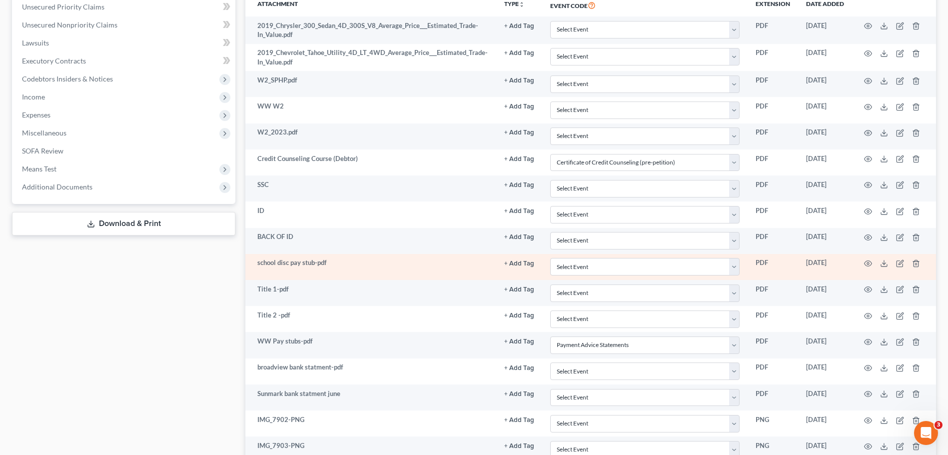
click at [306, 264] on td "school disc pay stub-pdf" at bounding box center [370, 267] width 250 height 26
copy tr "school disc pay stub-pdf + Add Tag Select an option or create one 2019 Taxes 20…"
click at [899, 264] on icon "button" at bounding box center [901, 262] width 4 height 4
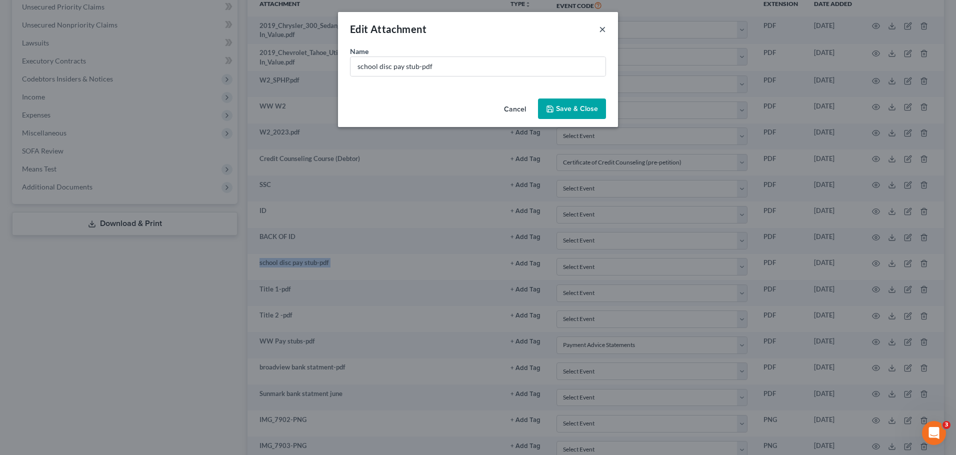
click at [602, 27] on button "×" at bounding box center [602, 29] width 7 height 12
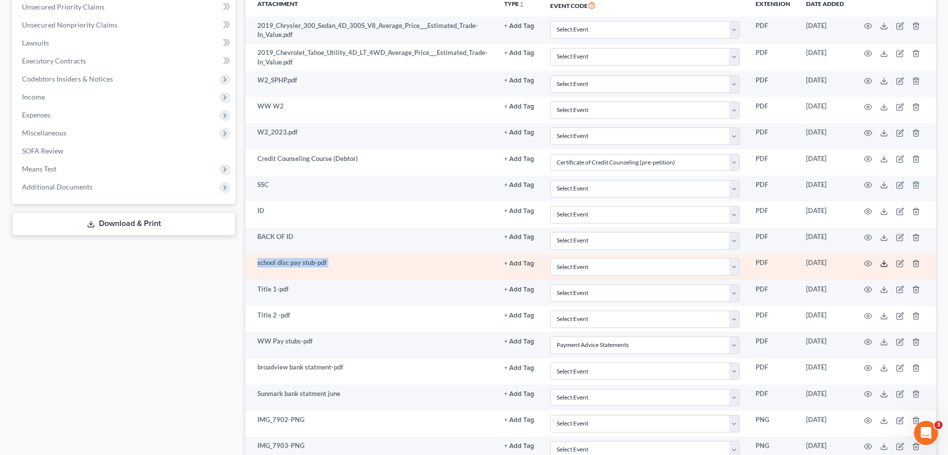
click at [883, 266] on icon at bounding box center [884, 263] width 8 height 8
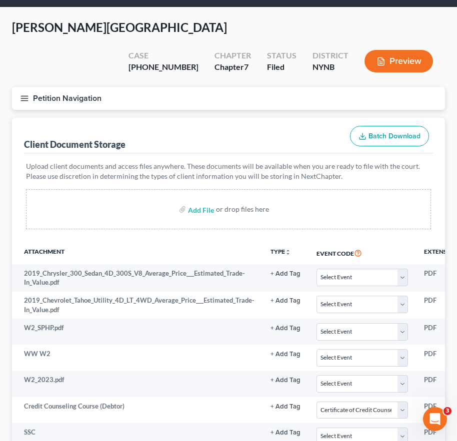
scroll to position [0, 0]
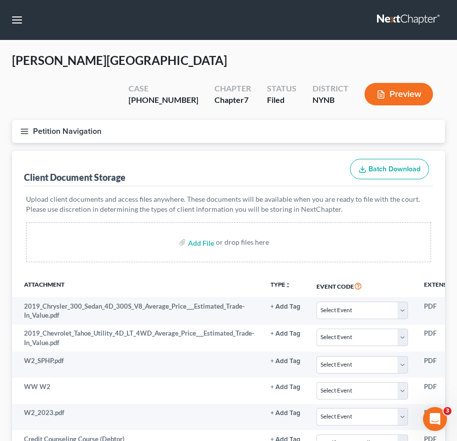
click at [21, 127] on icon "button" at bounding box center [24, 131] width 9 height 9
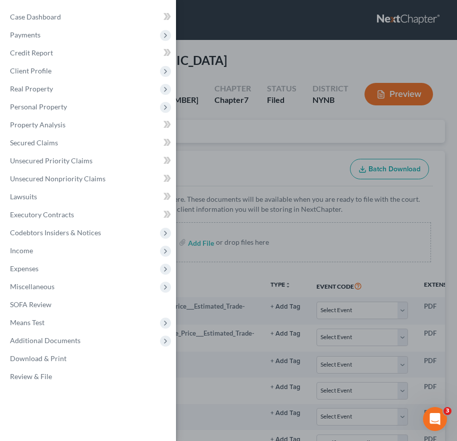
click at [207, 130] on div "Case Dashboard Payments Invoices Payments Payments Credit Report Client Profile" at bounding box center [228, 220] width 457 height 441
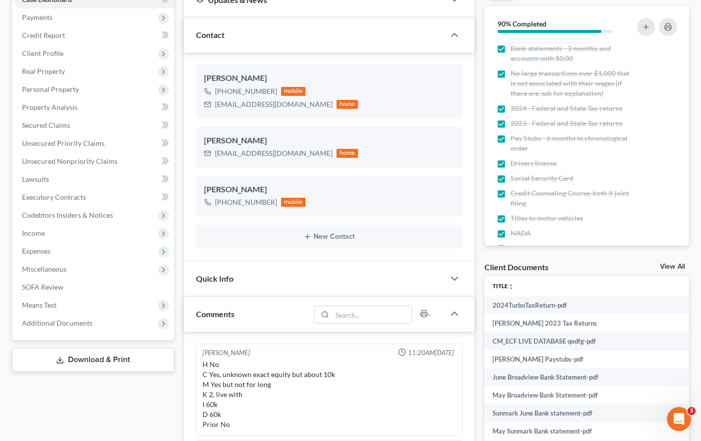
scroll to position [58, 0]
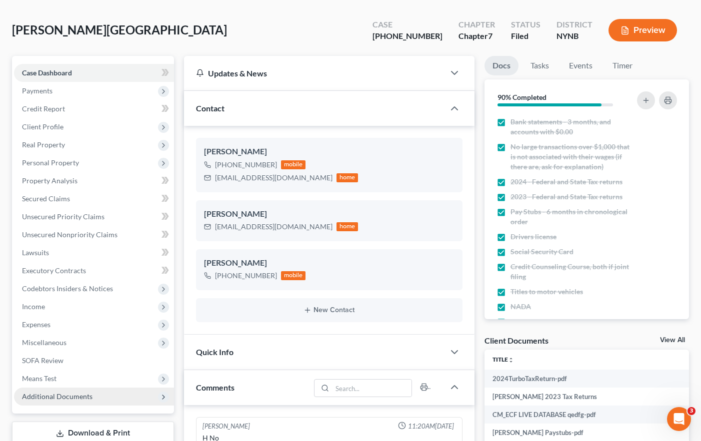
click at [56, 400] on span "Additional Documents" at bounding box center [57, 396] width 70 height 8
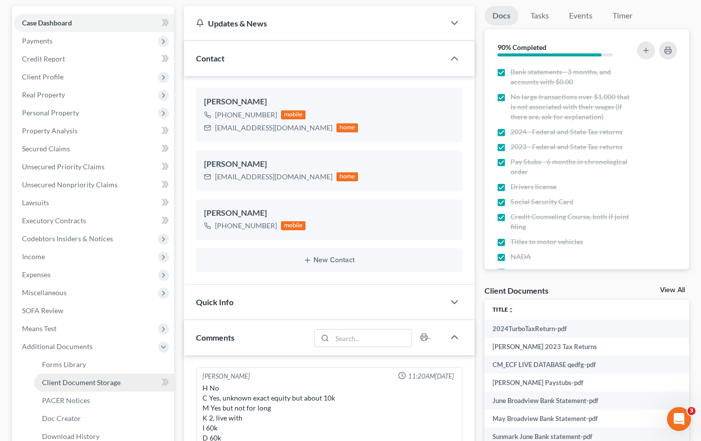
click at [98, 382] on span "Client Document Storage" at bounding box center [81, 382] width 78 height 8
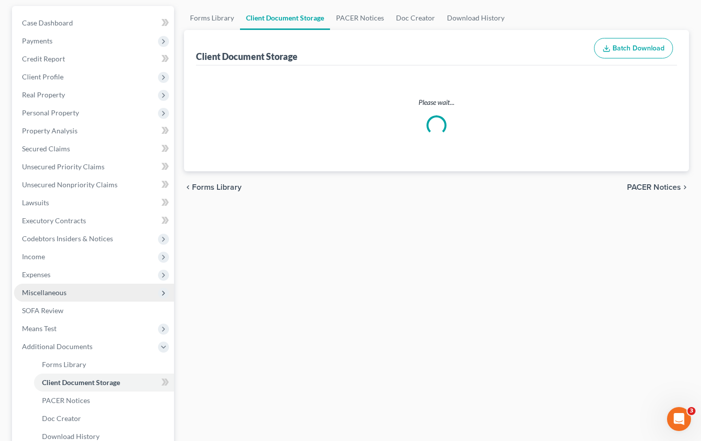
scroll to position [17, 0]
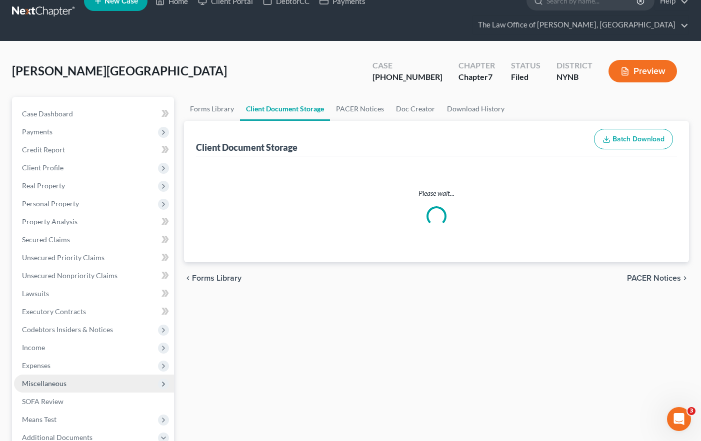
select select "1"
select select "5"
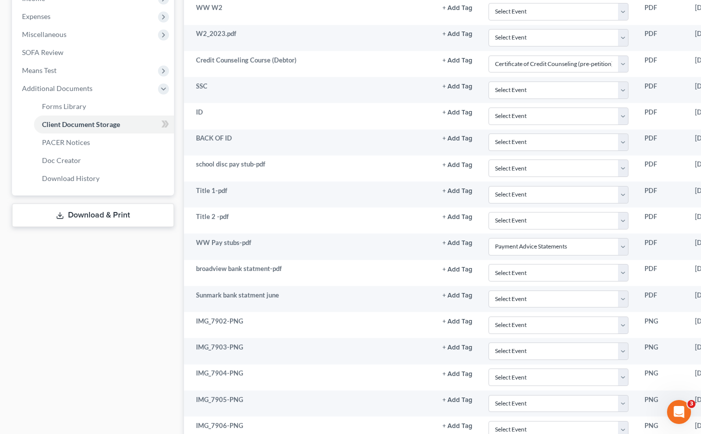
scroll to position [116, 0]
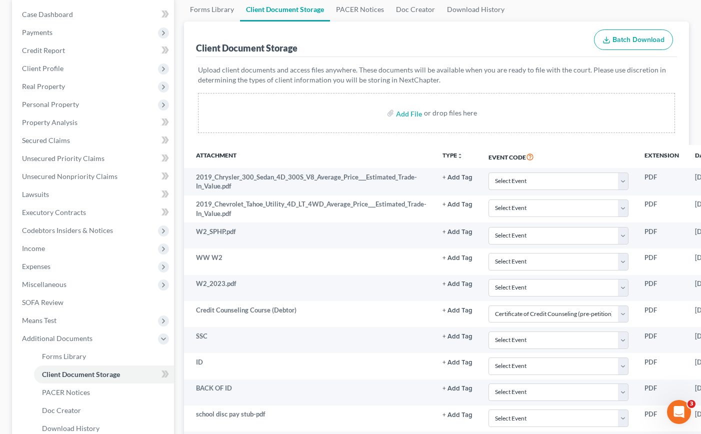
click at [388, 149] on th "Attachment" at bounding box center [309, 156] width 250 height 23
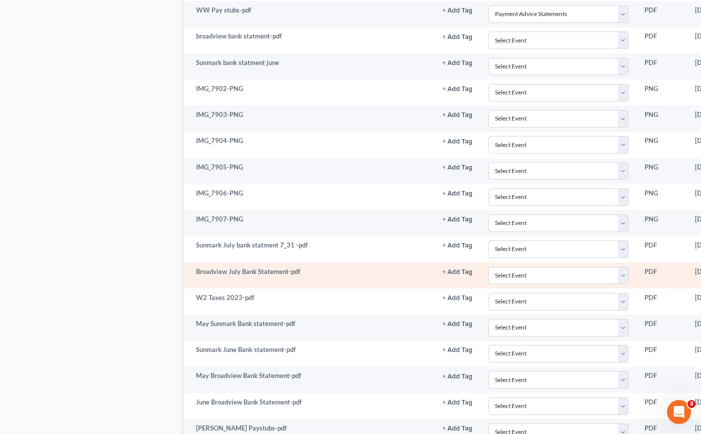
scroll to position [616, 0]
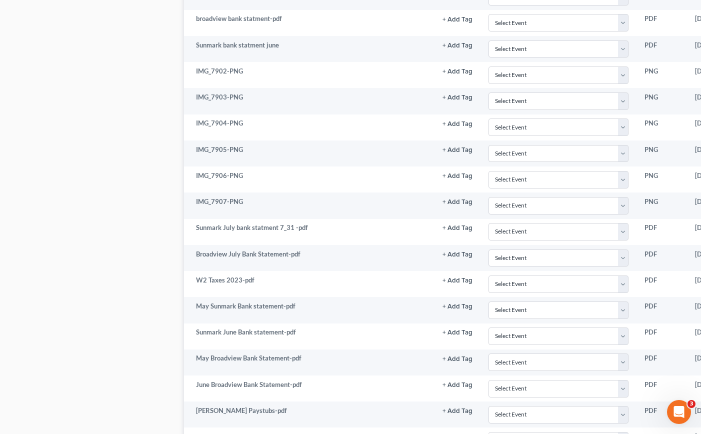
drag, startPoint x: 154, startPoint y: 25, endPoint x: 166, endPoint y: 19, distance: 13.4
click at [154, 25] on div "Case Dashboard Payments Invoices Payments Payments Credit Report Client Profile" at bounding box center [93, 22] width 172 height 1048
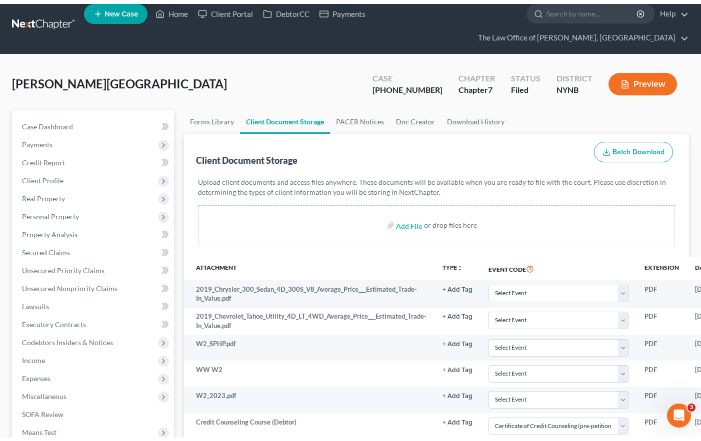
scroll to position [0, 0]
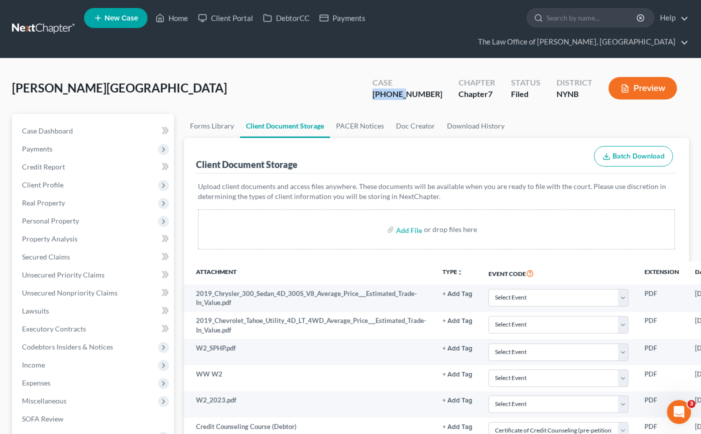
drag, startPoint x: 434, startPoint y: 92, endPoint x: 390, endPoint y: 95, distance: 44.1
click at [390, 95] on div "Case [PHONE_NUMBER] Chapter Chapter 7 Status [GEOGRAPHIC_DATA] [GEOGRAPHIC_DATA…" at bounding box center [524, 87] width 328 height 35
click at [393, 92] on div "Case [PHONE_NUMBER]" at bounding box center [407, 88] width 86 height 29
click at [398, 92] on div "Case [PHONE_NUMBER]" at bounding box center [407, 88] width 86 height 29
drag, startPoint x: 401, startPoint y: 93, endPoint x: 435, endPoint y: 93, distance: 33.5
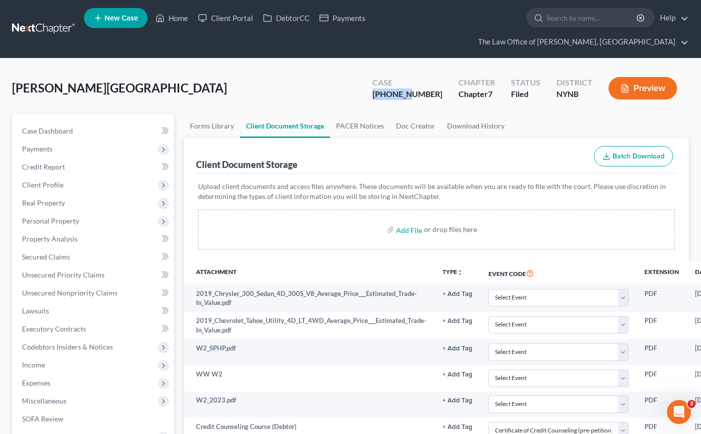
click at [435, 93] on div "[PHONE_NUMBER]" at bounding box center [407, 93] width 70 height 11
copy div "25-11019"
click at [60, 202] on span "Real Property" at bounding box center [43, 202] width 43 height 8
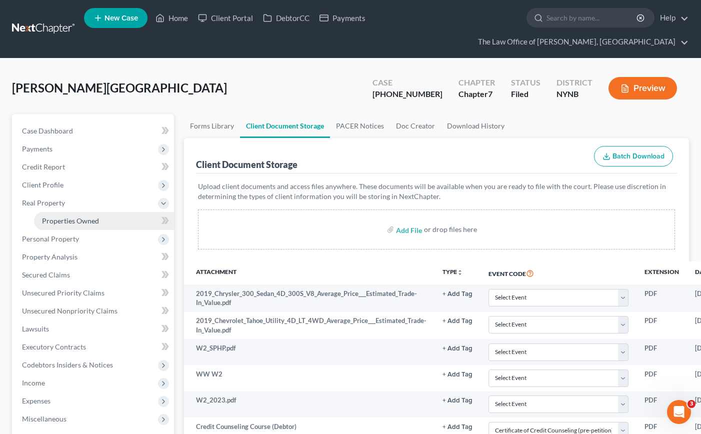
drag, startPoint x: 71, startPoint y: 219, endPoint x: 145, endPoint y: 214, distance: 73.7
click at [71, 218] on span "Properties Owned" at bounding box center [70, 220] width 57 height 8
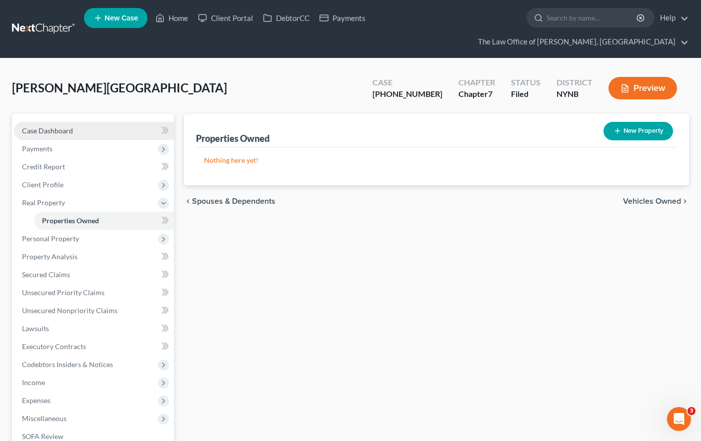
click at [100, 130] on link "Case Dashboard" at bounding box center [94, 131] width 160 height 18
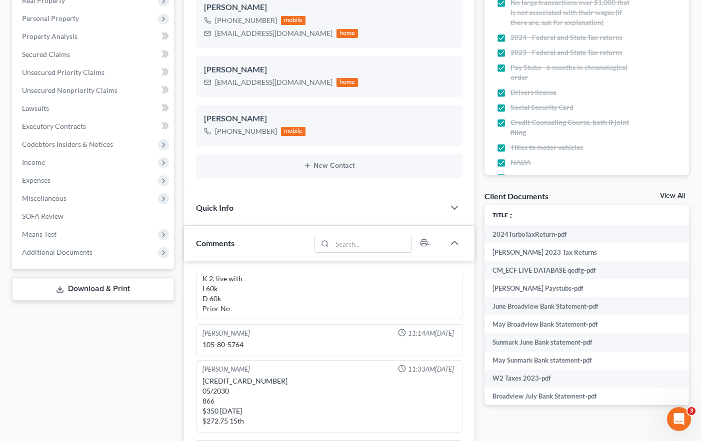
scroll to position [300, 0]
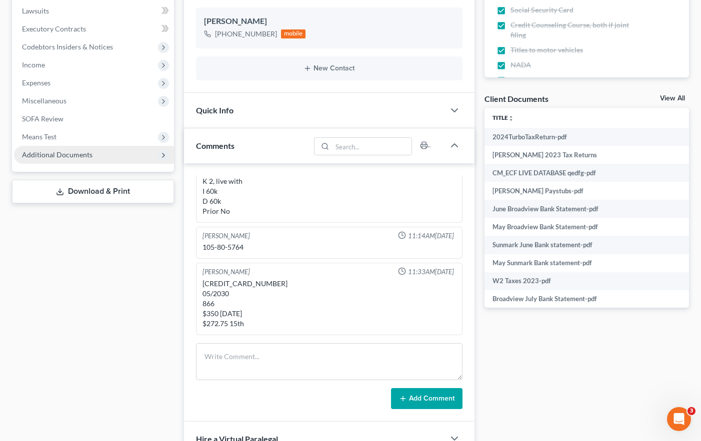
click at [89, 159] on span "Additional Documents" at bounding box center [94, 155] width 160 height 18
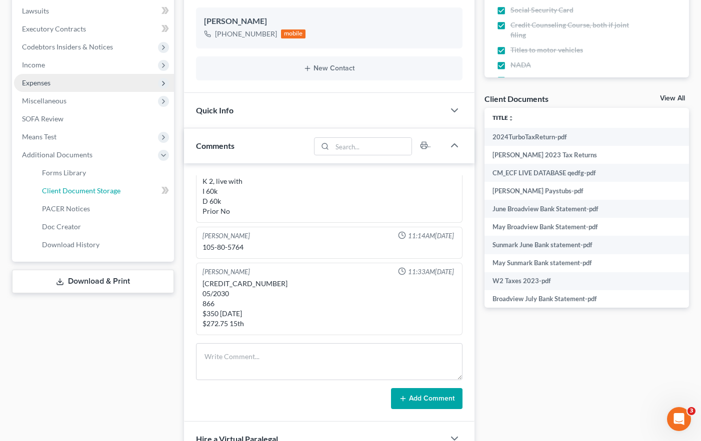
click at [134, 193] on link "Client Document Storage" at bounding box center [104, 191] width 140 height 18
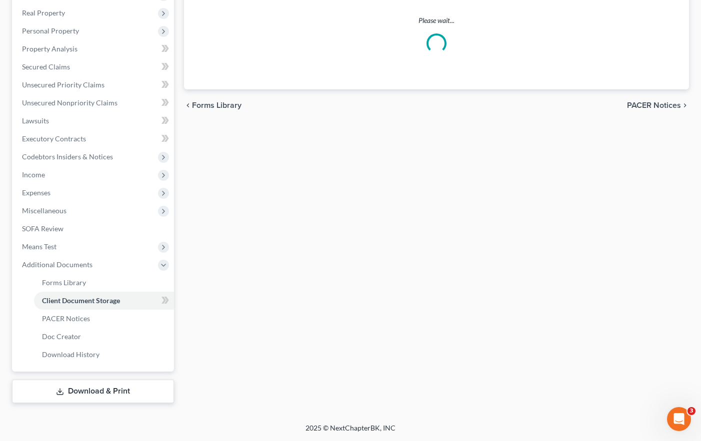
scroll to position [77, 0]
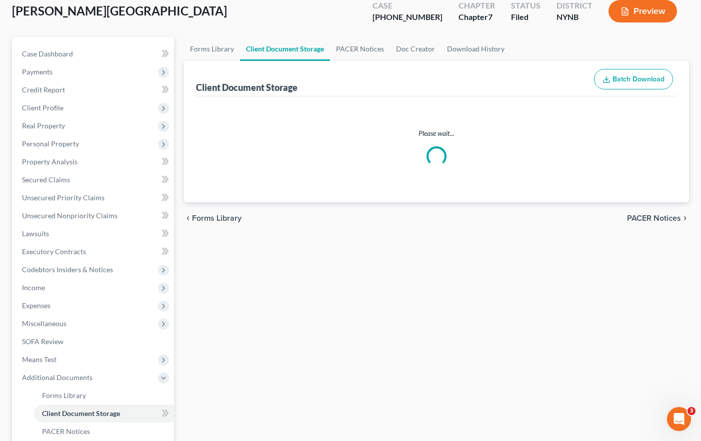
select select "1"
select select "5"
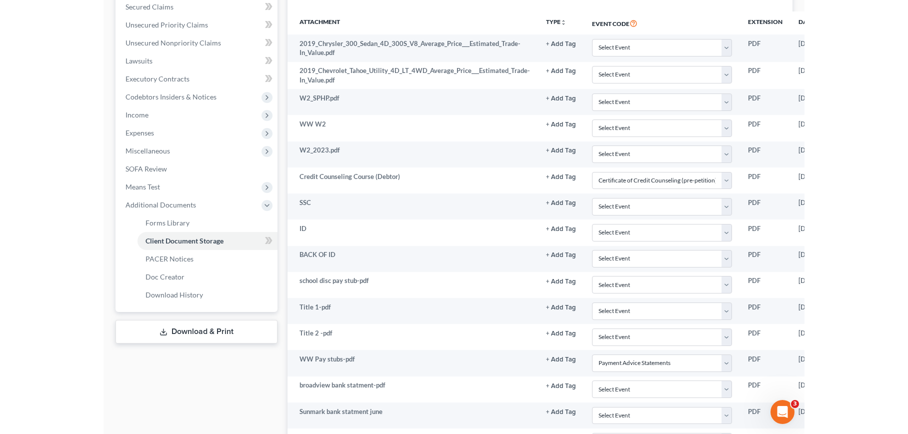
scroll to position [232, 0]
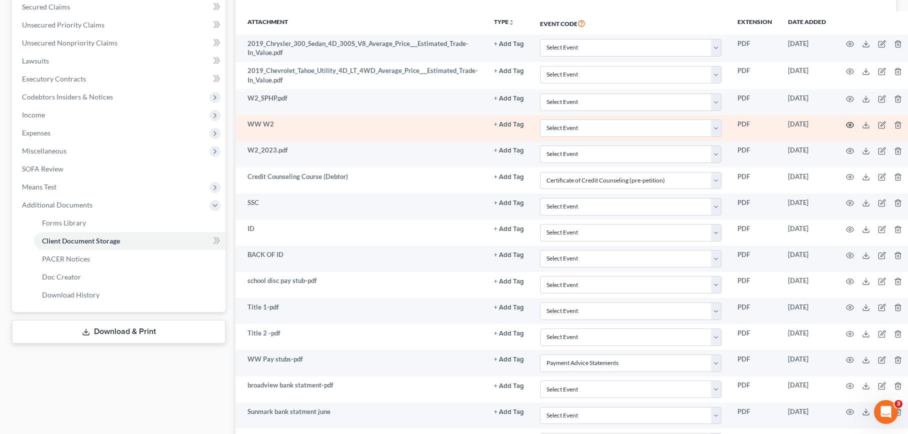
click at [848, 125] on icon "button" at bounding box center [850, 125] width 8 height 8
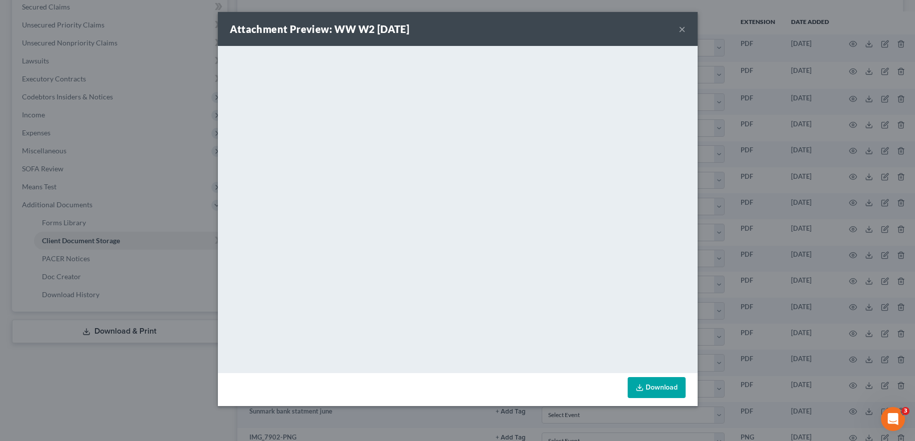
drag, startPoint x: 56, startPoint y: 25, endPoint x: 90, endPoint y: 3, distance: 40.5
click at [56, 25] on div "Attachment Preview: WW W2 [DATE] × <object ng-attr-data='[URL][DOMAIN_NAME]' ty…" at bounding box center [457, 220] width 915 height 441
